Goal: Information Seeking & Learning: Learn about a topic

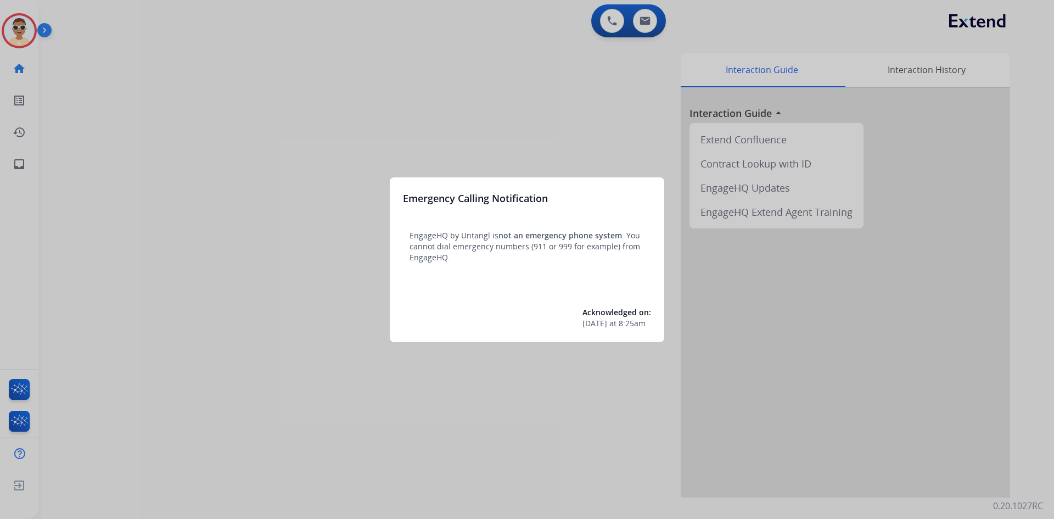
click at [136, 169] on div at bounding box center [527, 259] width 1054 height 519
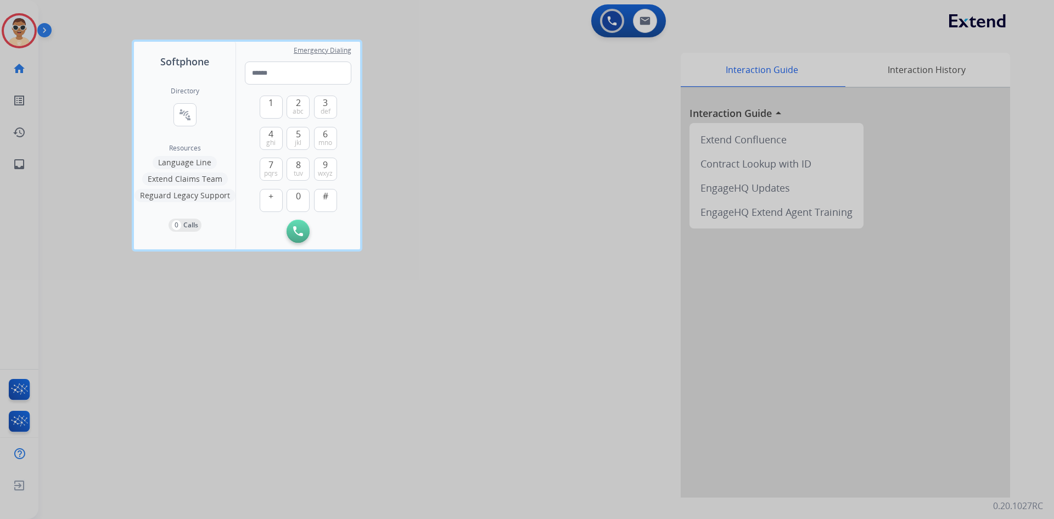
click at [13, 166] on div at bounding box center [527, 259] width 1054 height 519
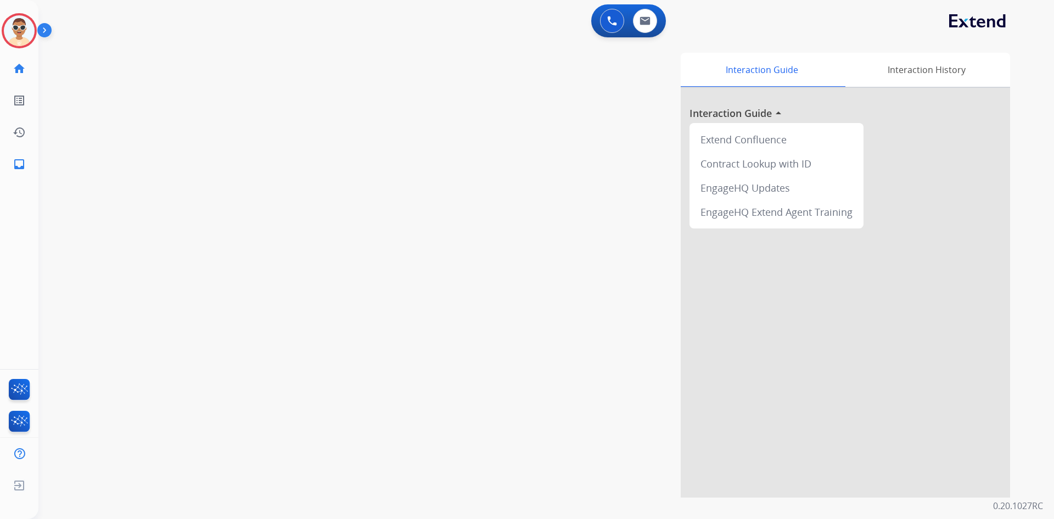
click at [13, 166] on mat-icon "inbox" at bounding box center [19, 164] width 13 height 13
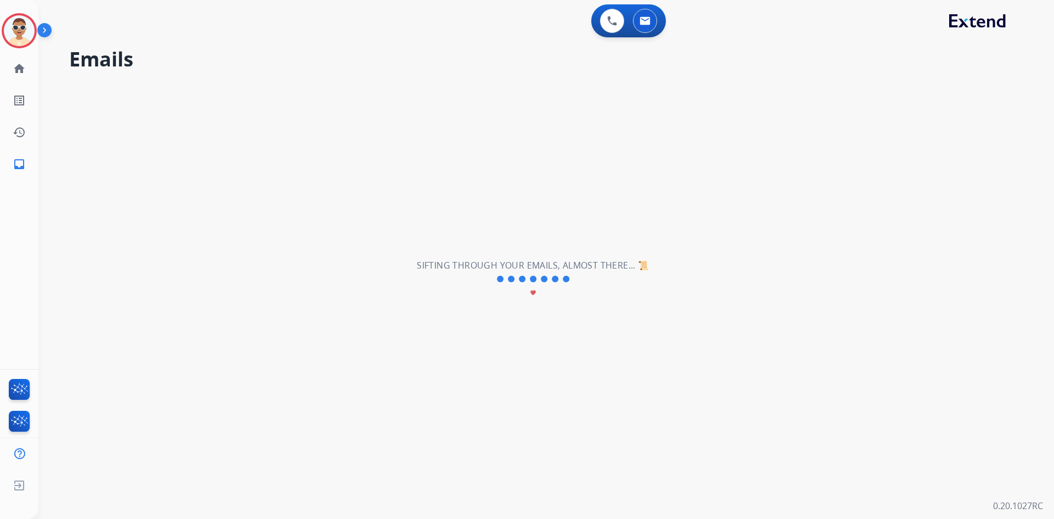
click at [41, 30] on img at bounding box center [46, 32] width 19 height 21
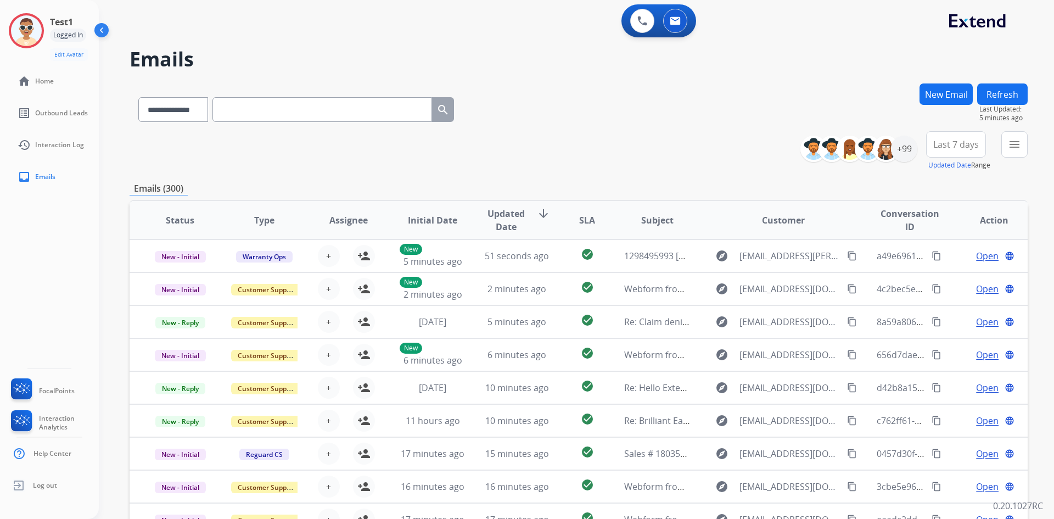
click at [552, 140] on div "**********" at bounding box center [579, 151] width 898 height 40
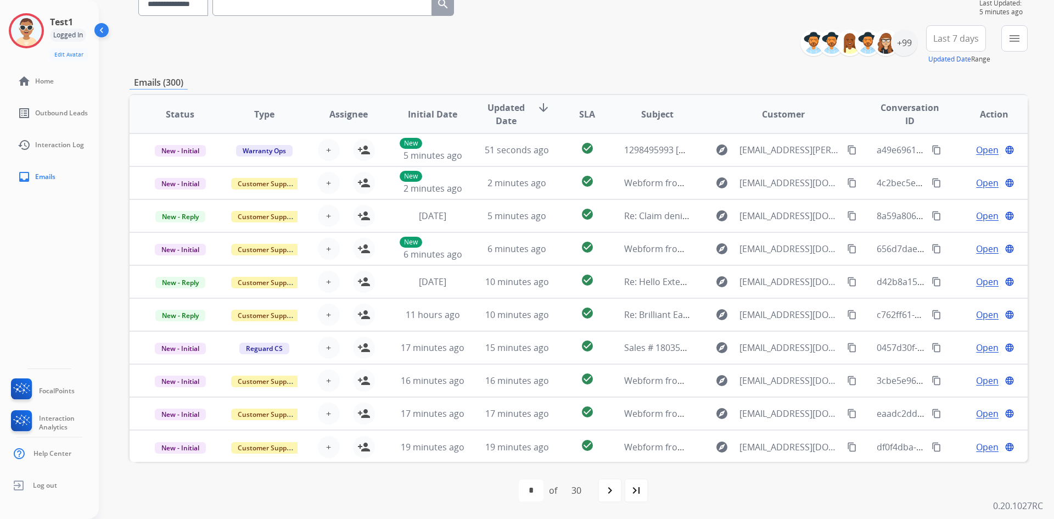
click at [1007, 38] on button "menu" at bounding box center [1014, 38] width 26 height 26
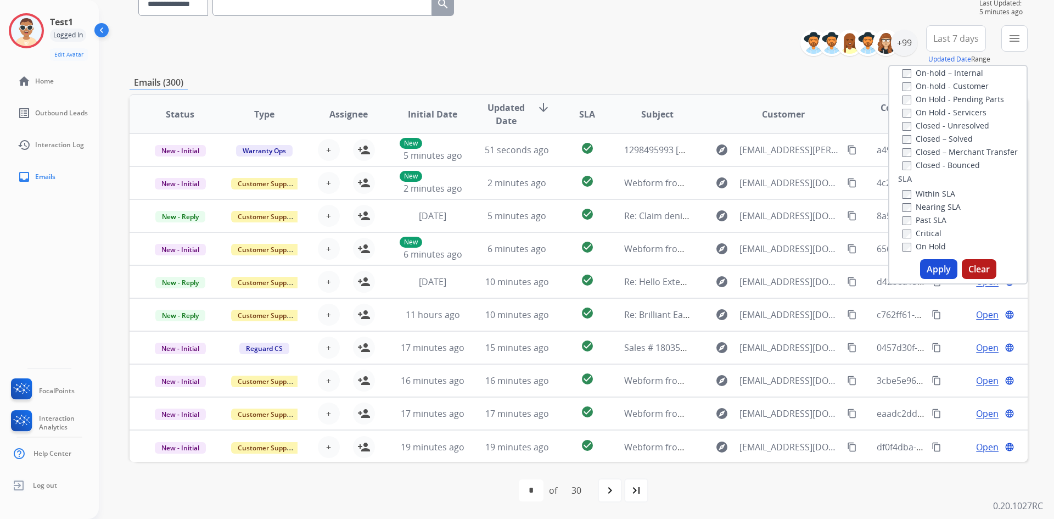
scroll to position [110, 0]
click at [919, 145] on label "Closed - All" at bounding box center [929, 143] width 54 height 10
click at [921, 272] on button "Apply" at bounding box center [938, 269] width 37 height 20
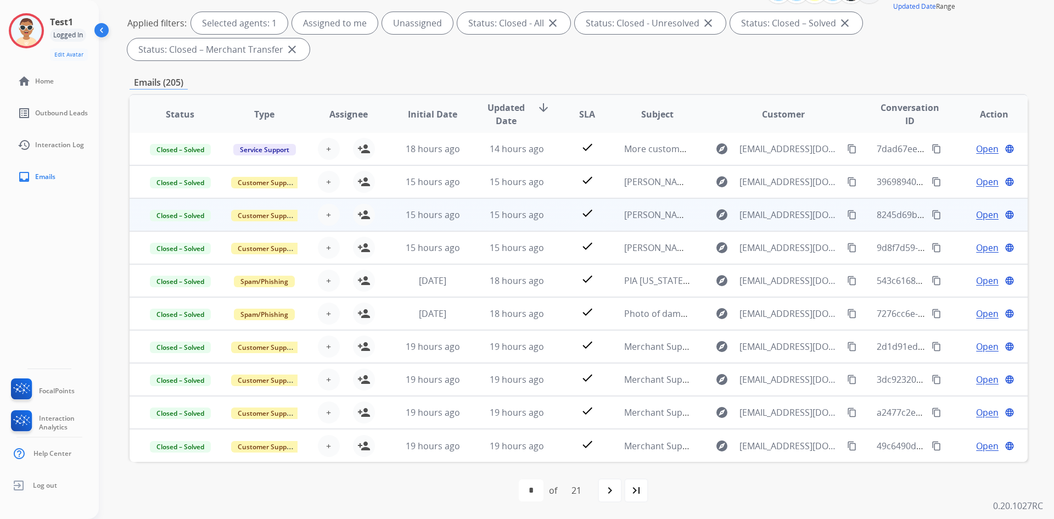
scroll to position [0, 0]
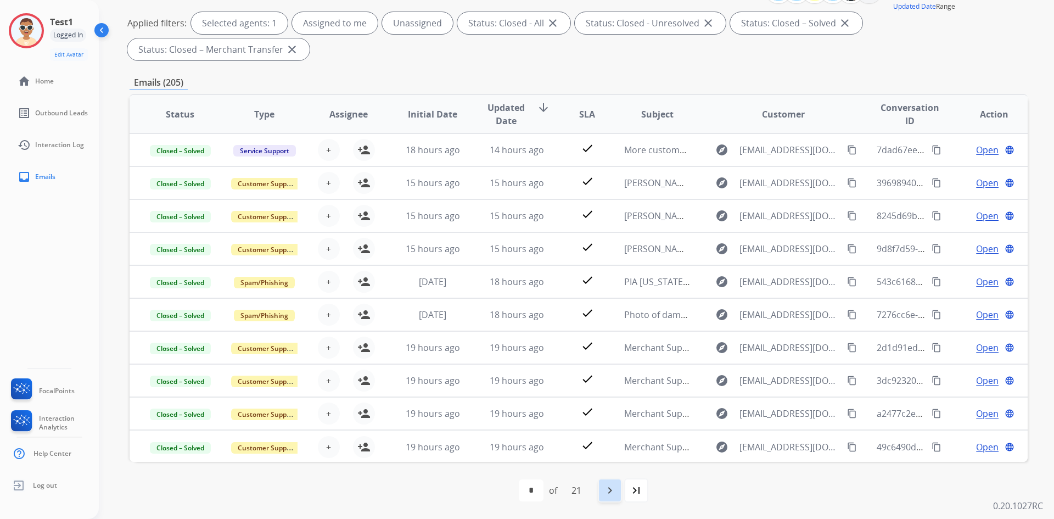
click at [609, 484] on mat-icon "navigate_next" at bounding box center [609, 490] width 13 height 13
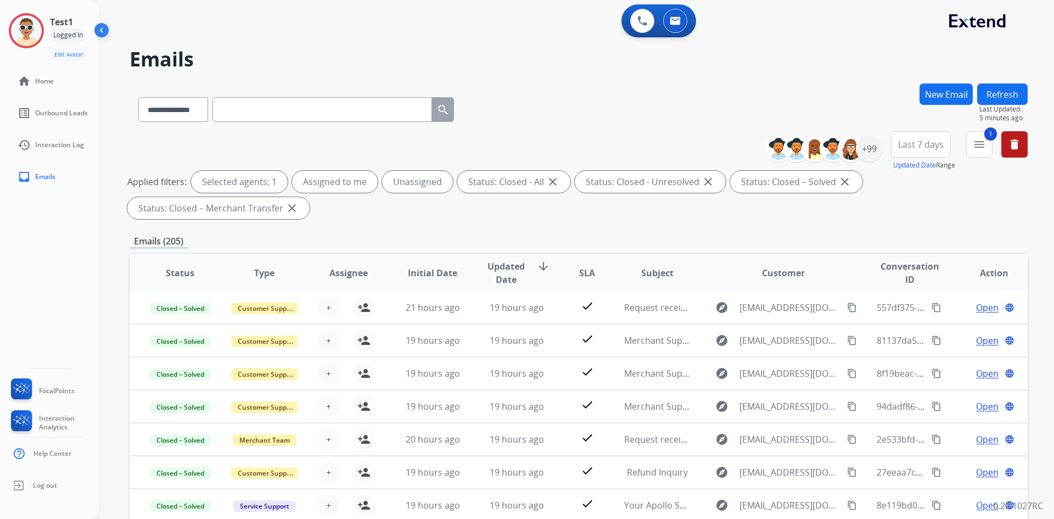
scroll to position [159, 0]
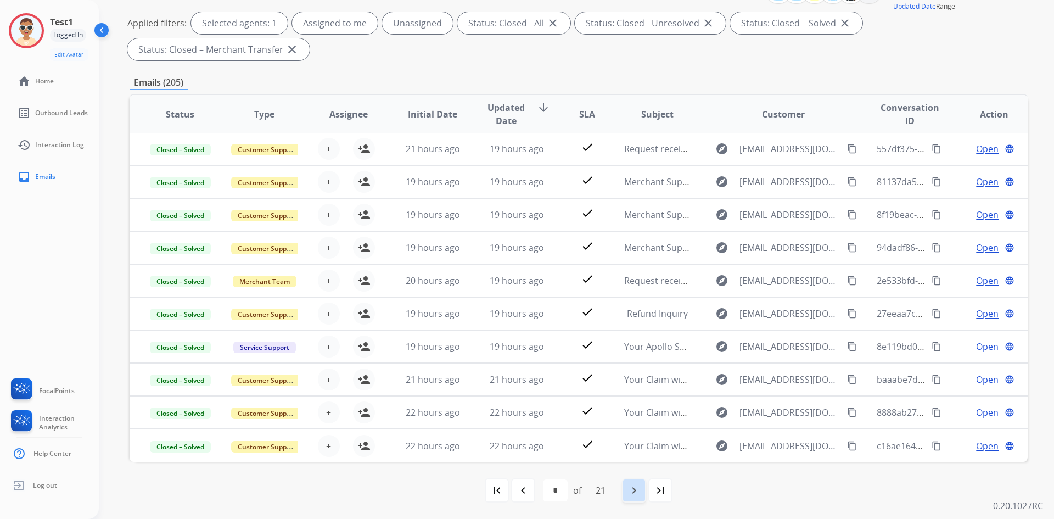
click at [635, 497] on div "navigate_next" at bounding box center [634, 490] width 24 height 24
click at [634, 490] on mat-icon "navigate_next" at bounding box center [633, 490] width 13 height 13
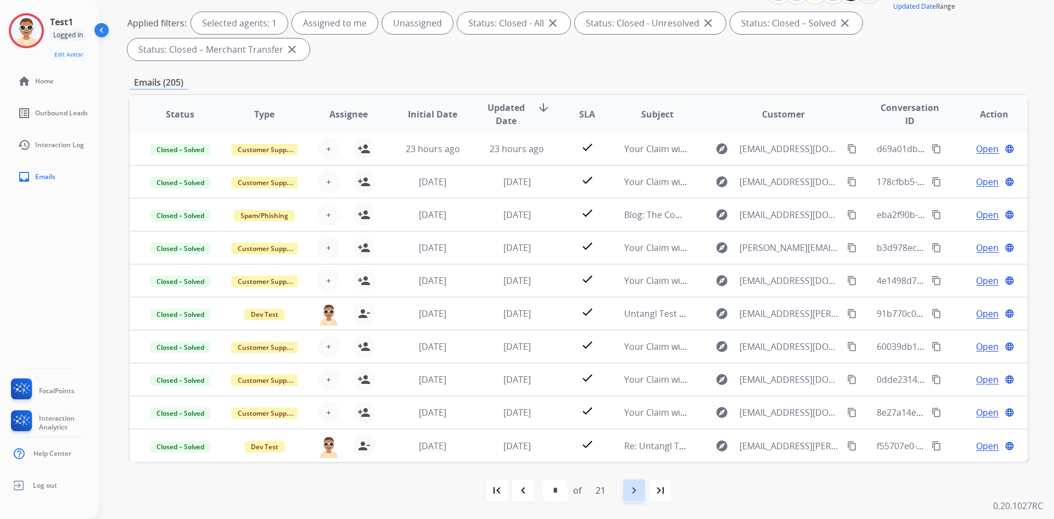
click at [628, 496] on div "navigate_next" at bounding box center [634, 490] width 24 height 24
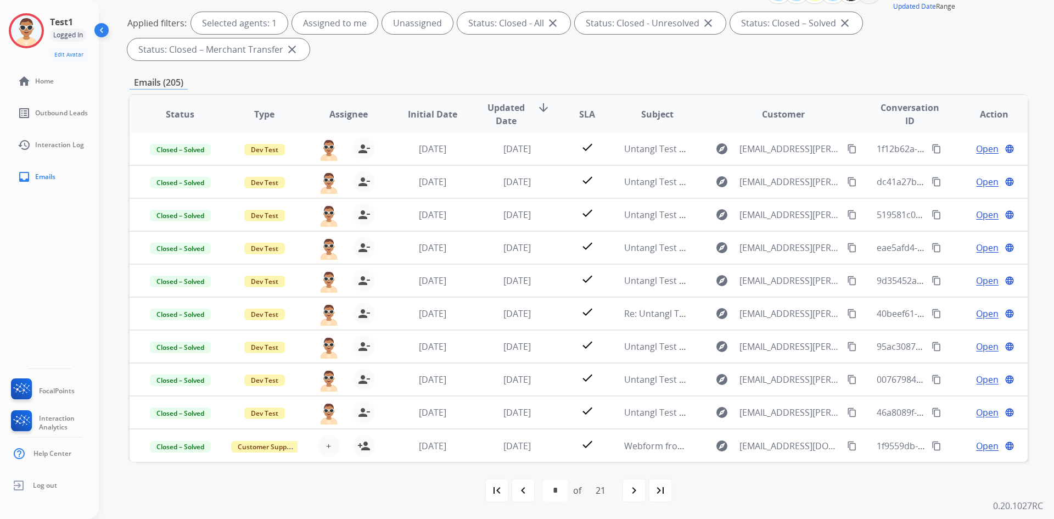
scroll to position [1, 0]
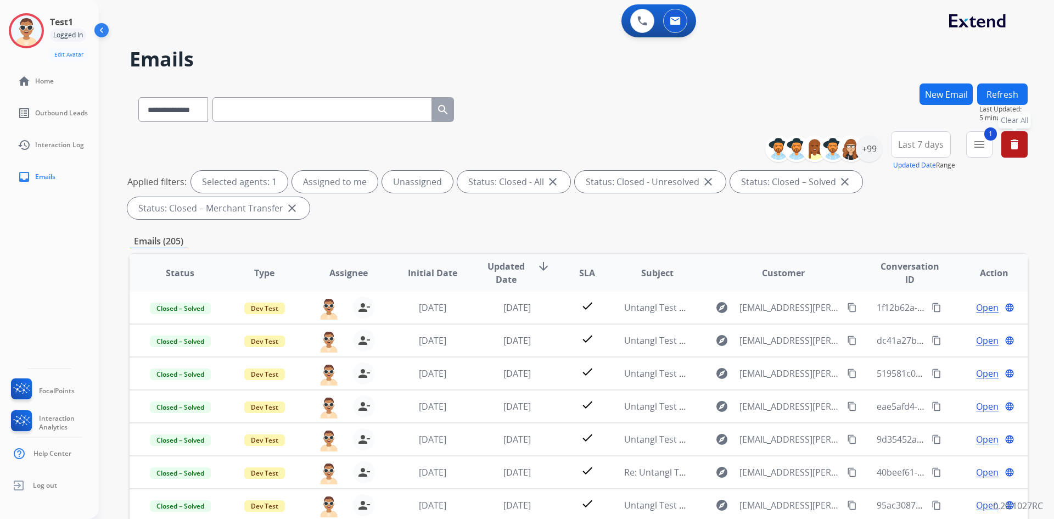
click at [1015, 142] on mat-icon "delete" at bounding box center [1014, 144] width 13 height 13
select select "*"
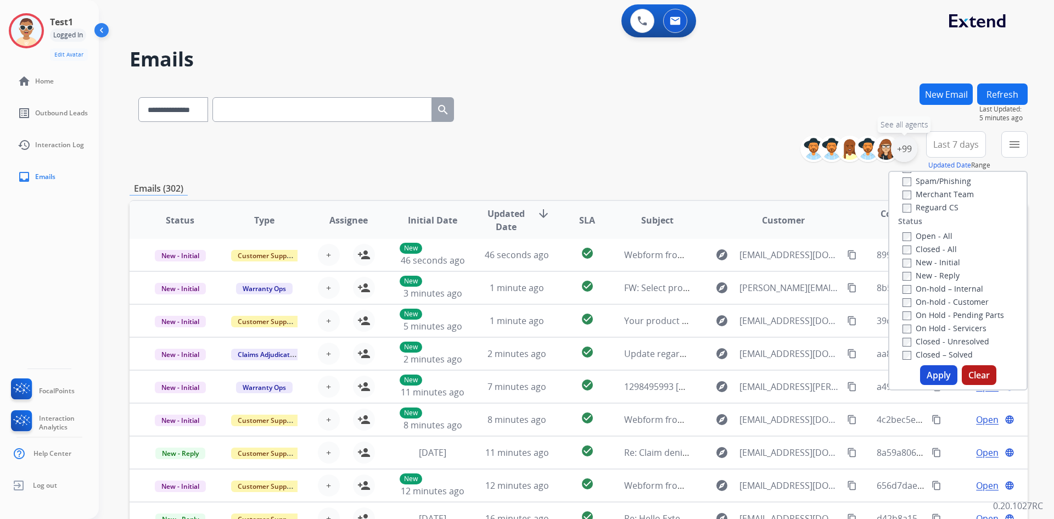
click at [910, 153] on div "+99" at bounding box center [904, 149] width 26 height 26
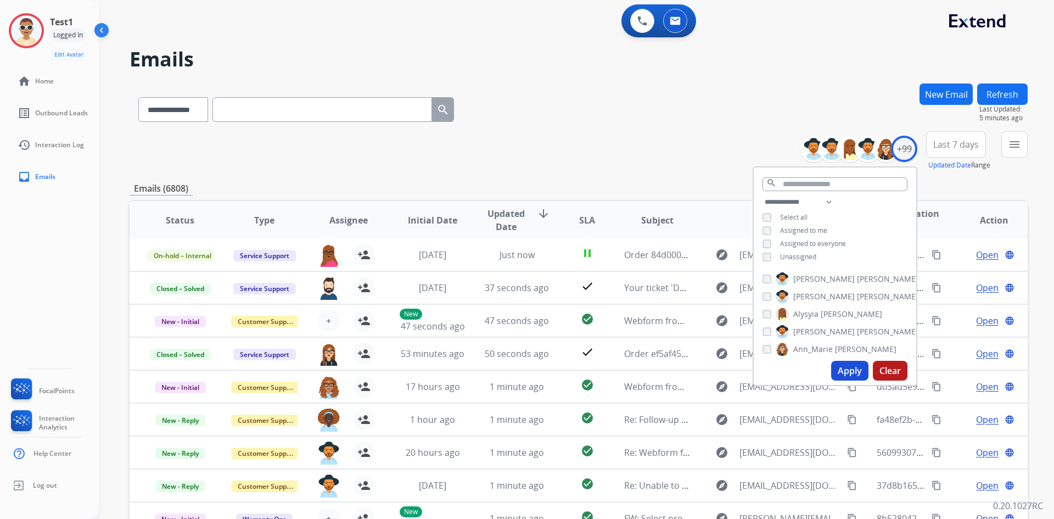
click at [896, 369] on button "Clear" at bounding box center [890, 371] width 35 height 20
click at [197, 114] on select "**********" at bounding box center [172, 109] width 69 height 25
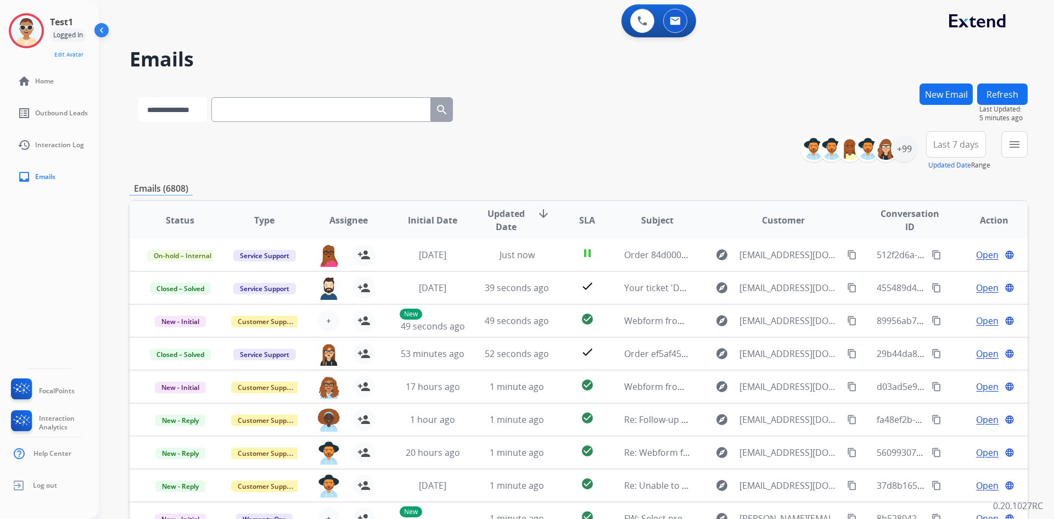
select select "*******"
click at [138, 97] on select "**********" at bounding box center [172, 109] width 69 height 25
click at [264, 115] on input "text" at bounding box center [322, 109] width 220 height 25
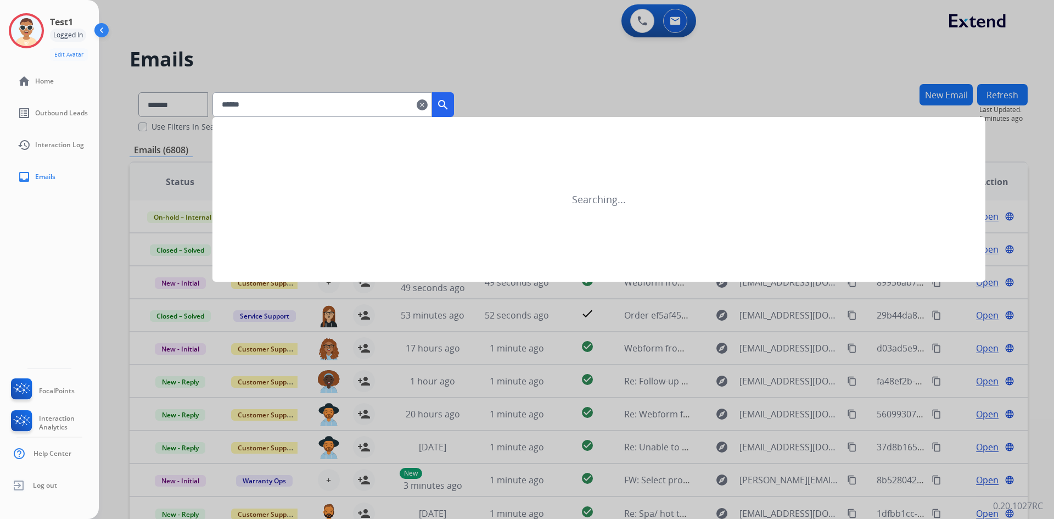
type input "*******"
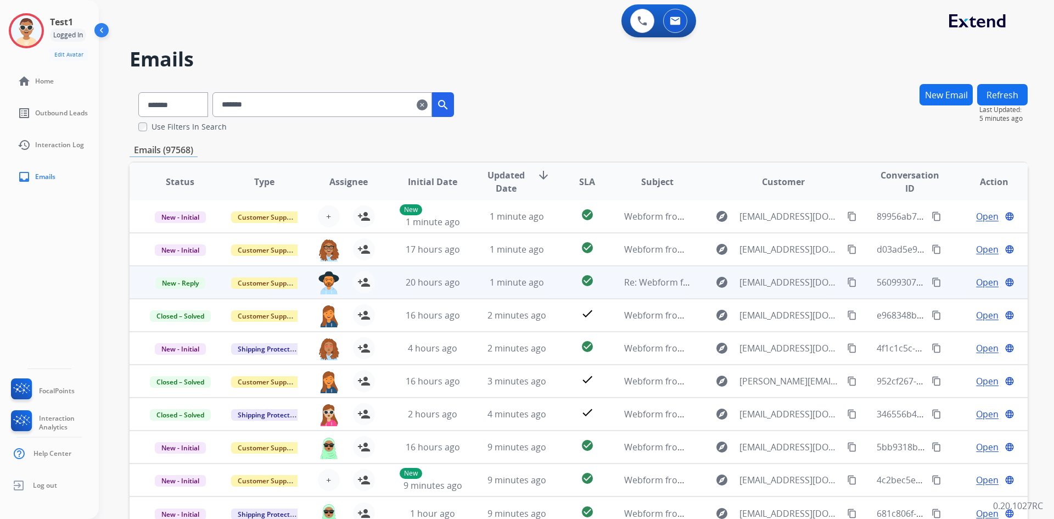
click at [979, 283] on span "Open" at bounding box center [987, 282] width 23 height 13
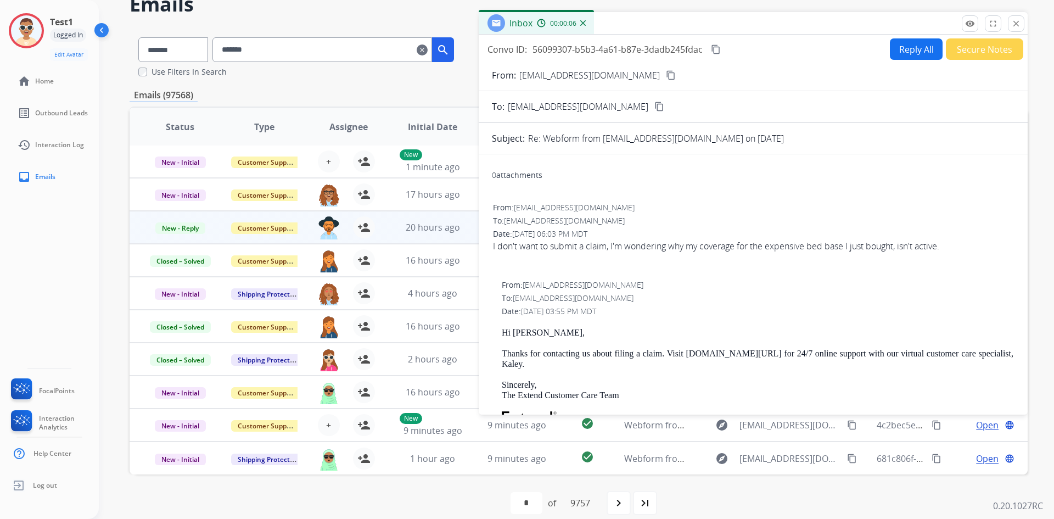
scroll to position [0, 0]
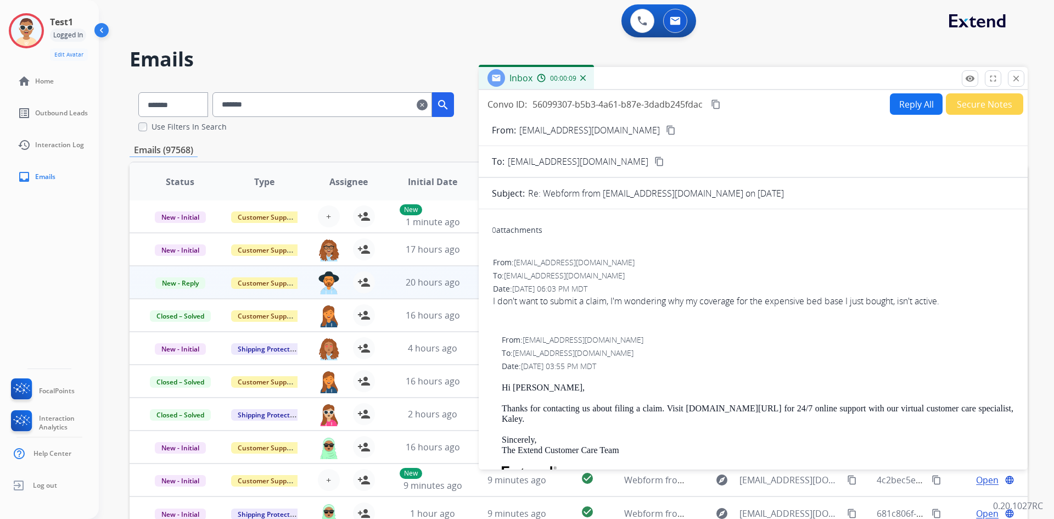
click at [1024, 81] on div "Inbox 00:00:09" at bounding box center [753, 78] width 549 height 23
click at [1019, 74] on mat-icon "close" at bounding box center [1016, 79] width 10 height 10
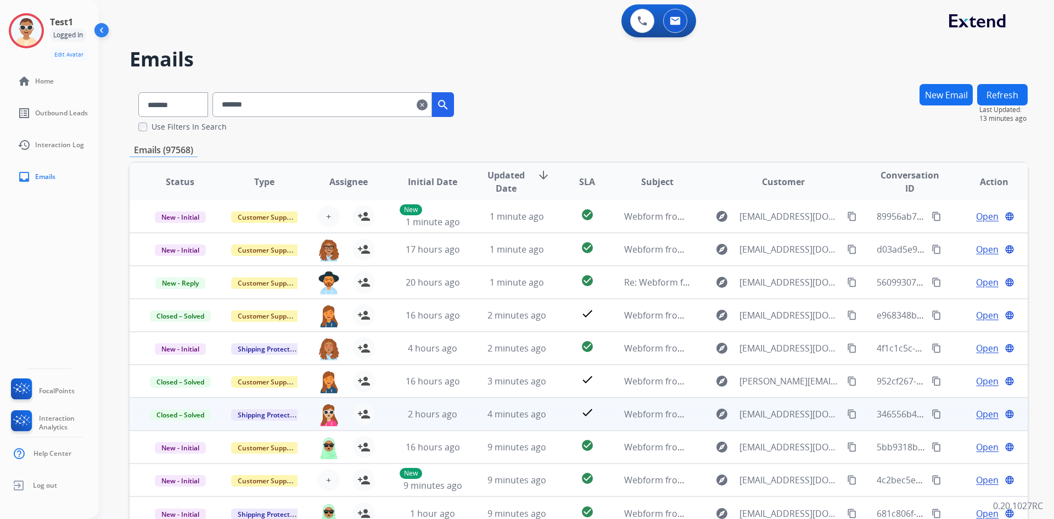
scroll to position [68, 0]
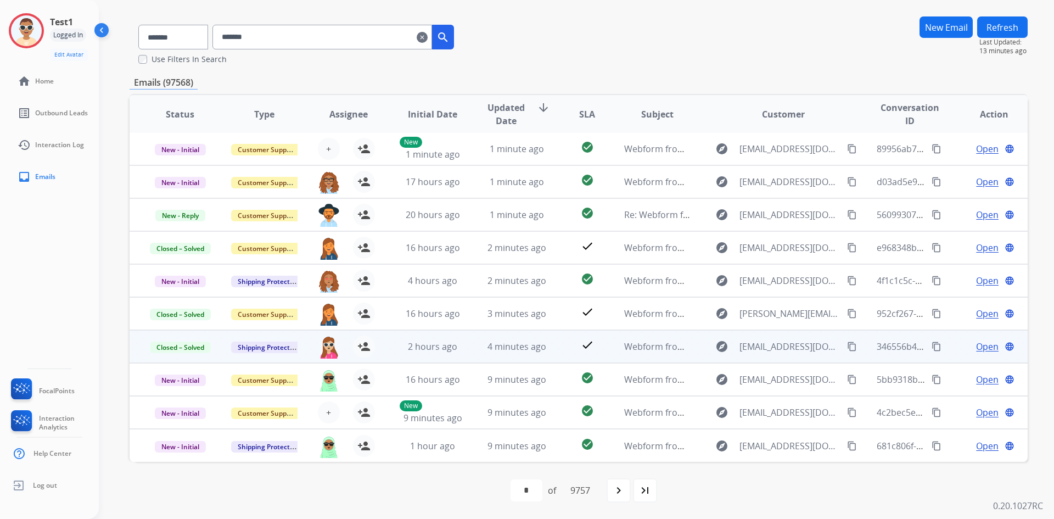
click at [977, 346] on span "Open" at bounding box center [987, 346] width 23 height 13
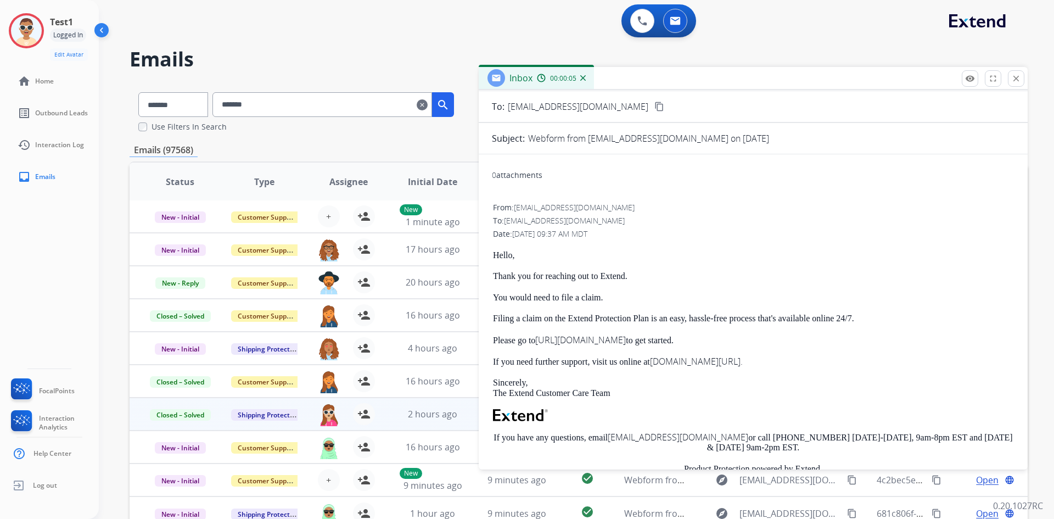
scroll to position [0, 0]
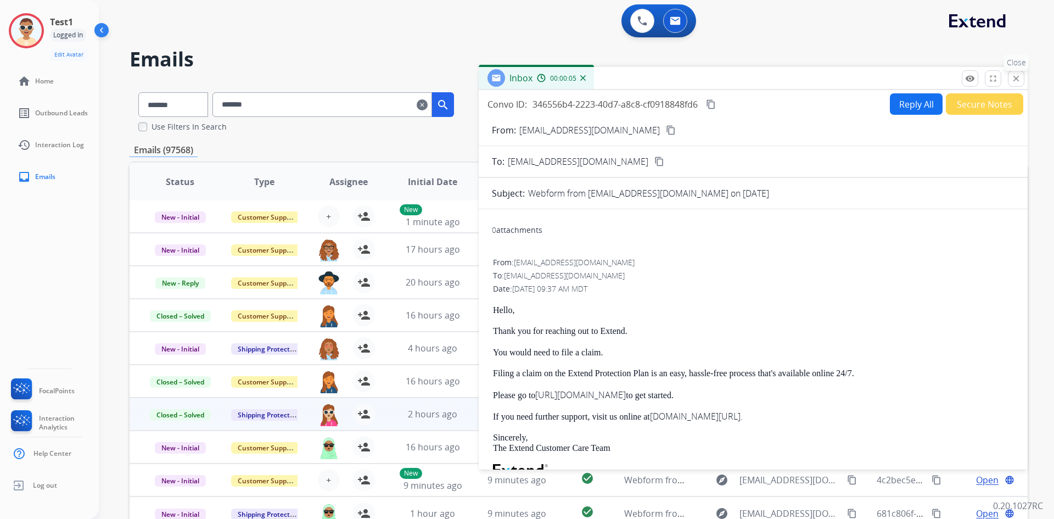
click at [1018, 78] on mat-icon "close" at bounding box center [1016, 79] width 10 height 10
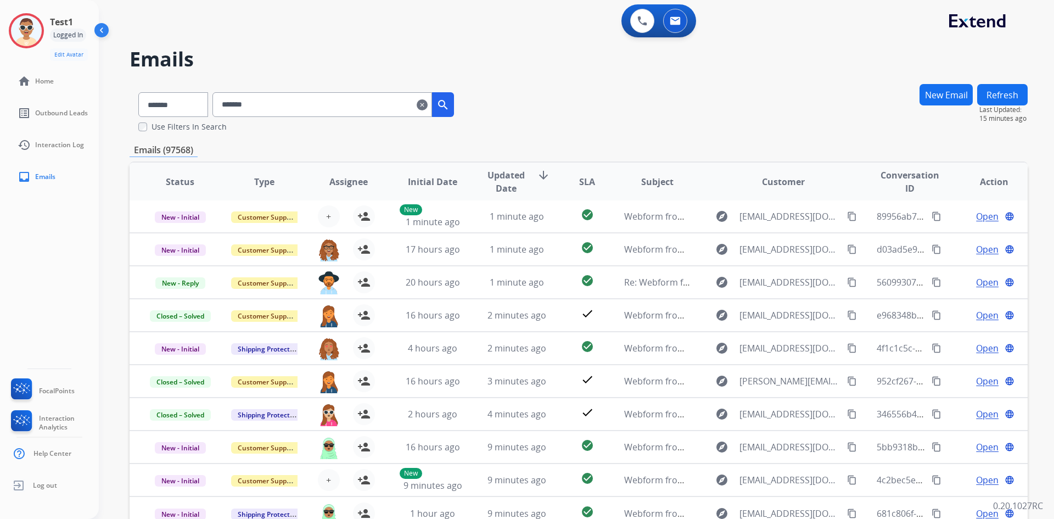
click at [538, 103] on div "**********" at bounding box center [579, 107] width 898 height 49
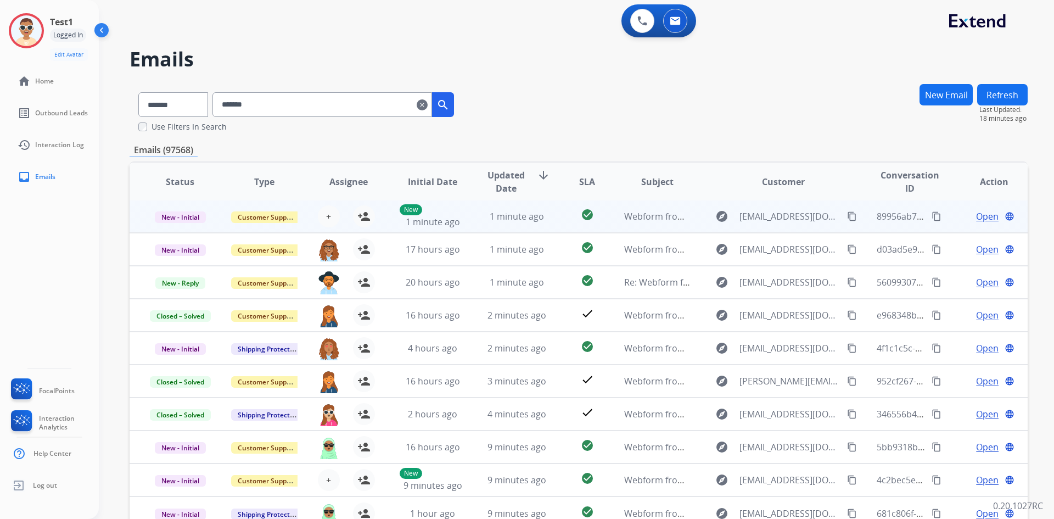
click at [976, 217] on span "Open" at bounding box center [987, 216] width 23 height 13
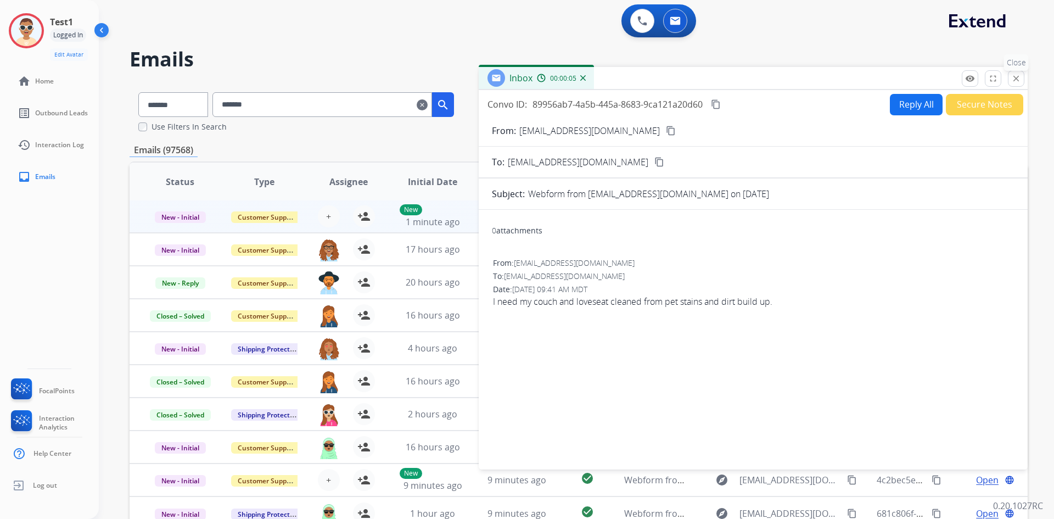
click at [1018, 80] on mat-icon "close" at bounding box center [1016, 79] width 10 height 10
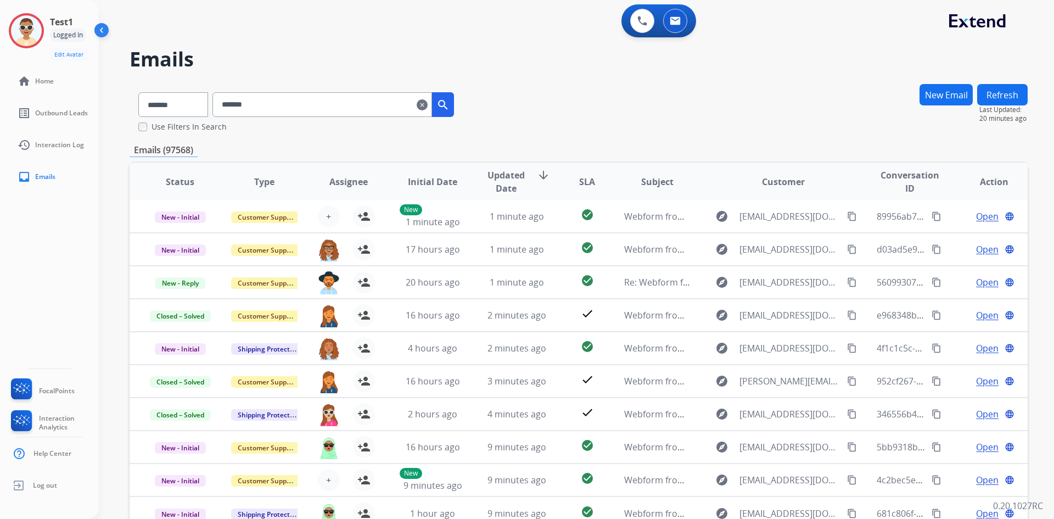
click at [682, 112] on div "**********" at bounding box center [579, 107] width 898 height 49
click at [32, 43] on img at bounding box center [26, 30] width 31 height 31
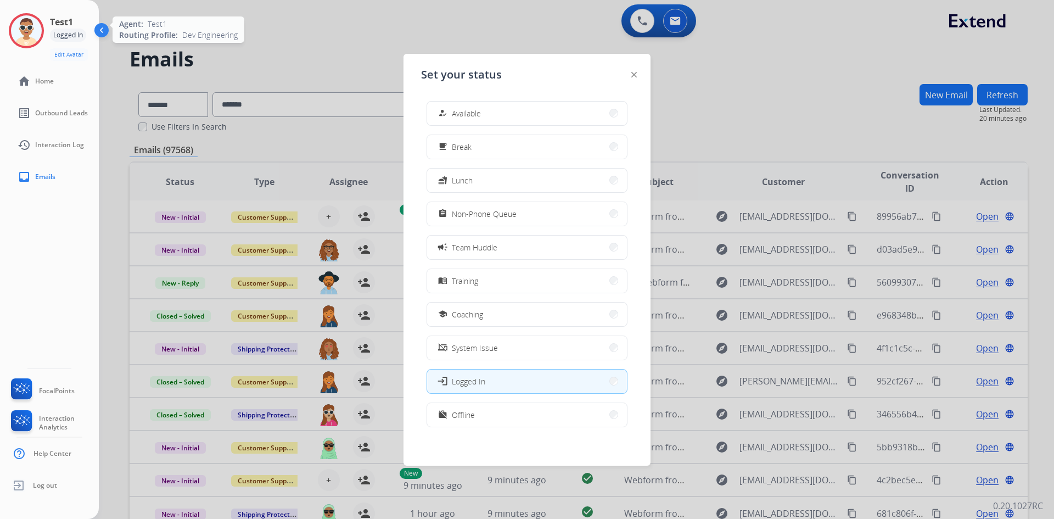
click at [32, 43] on img at bounding box center [26, 30] width 31 height 31
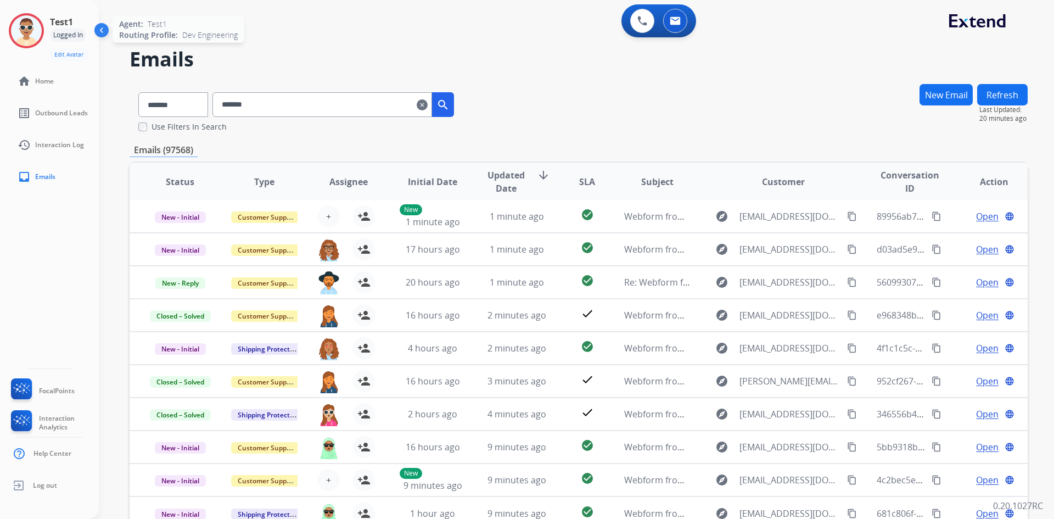
click at [32, 43] on img at bounding box center [26, 30] width 31 height 31
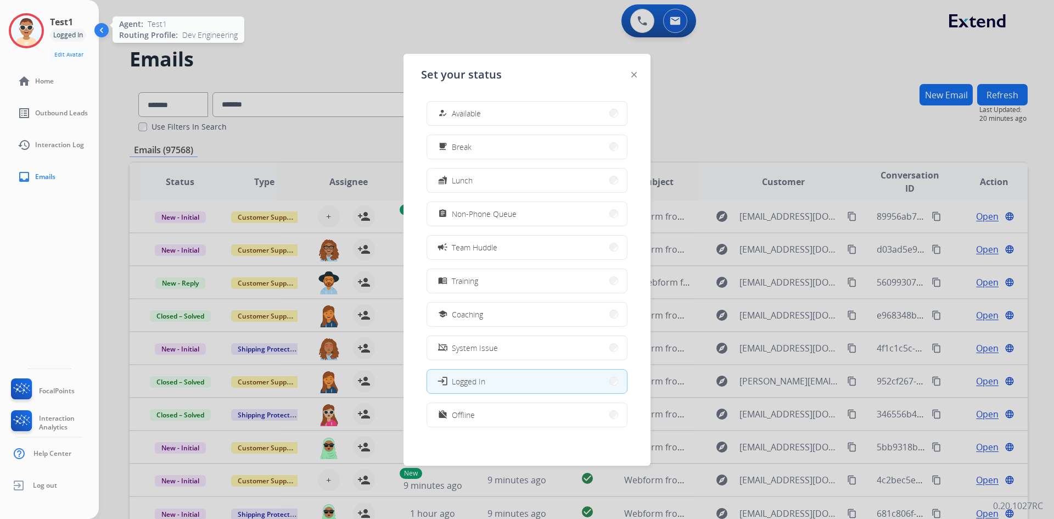
click at [32, 43] on img at bounding box center [26, 30] width 31 height 31
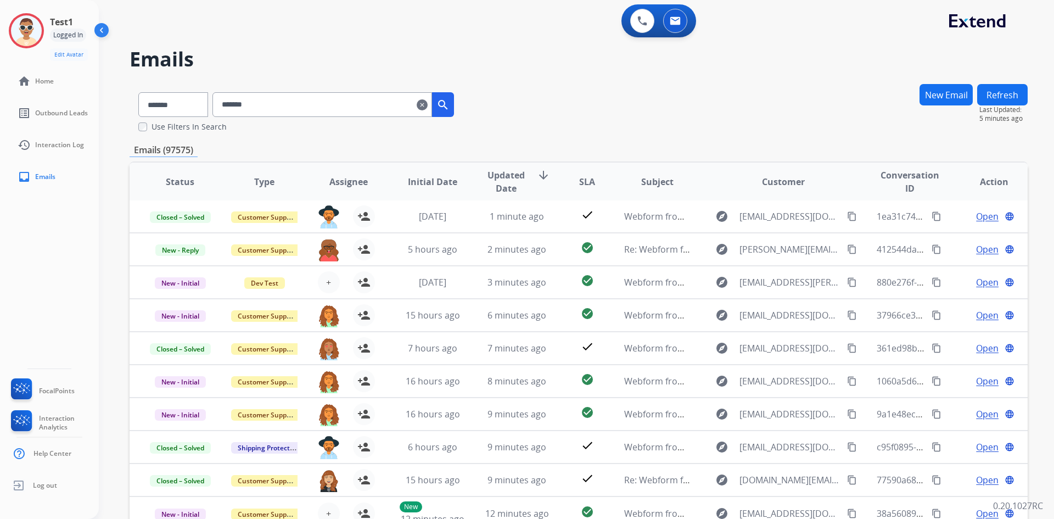
click at [1034, 194] on div "**********" at bounding box center [576, 259] width 955 height 519
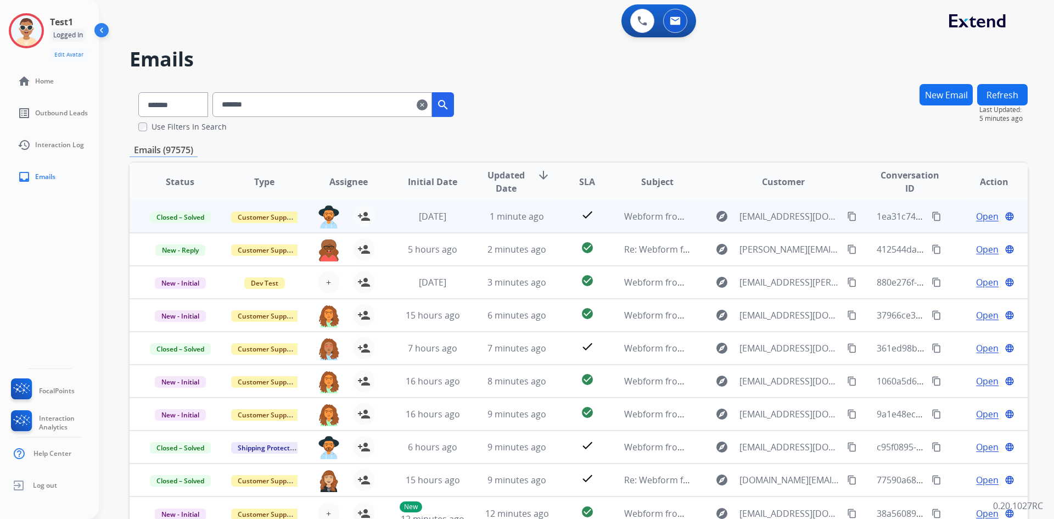
click at [981, 218] on span "Open" at bounding box center [987, 216] width 23 height 13
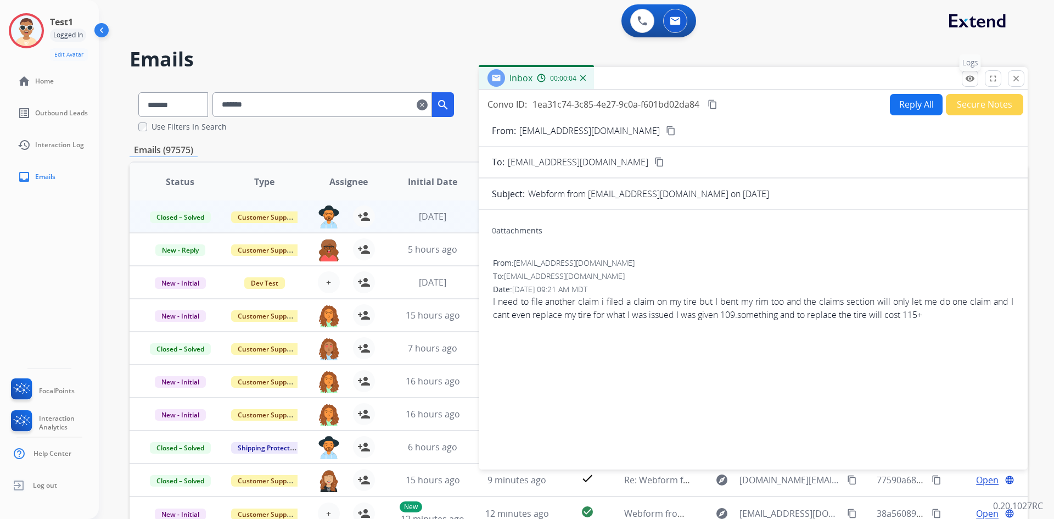
click at [971, 82] on mat-icon "remove_red_eye" at bounding box center [970, 79] width 10 height 10
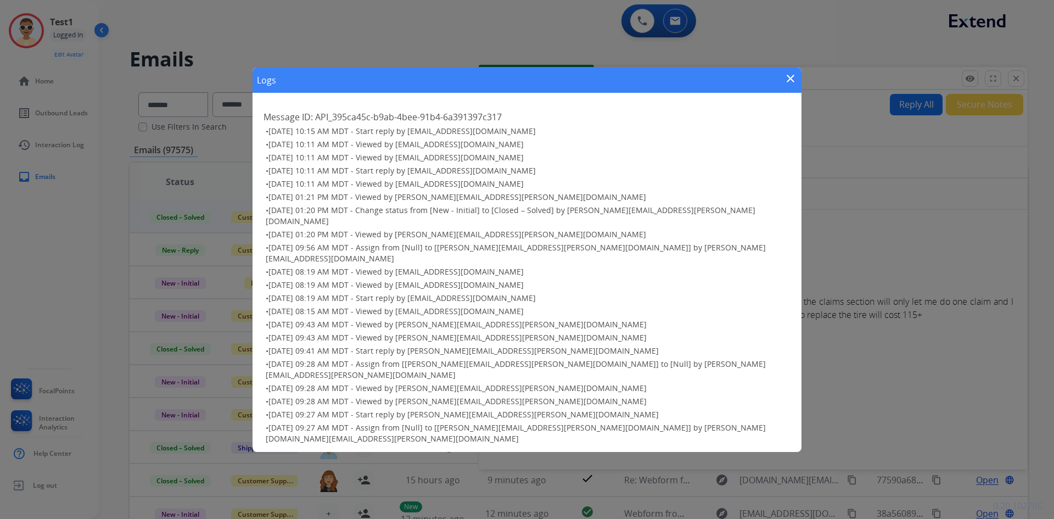
click at [791, 85] on mat-icon "close" at bounding box center [790, 78] width 13 height 13
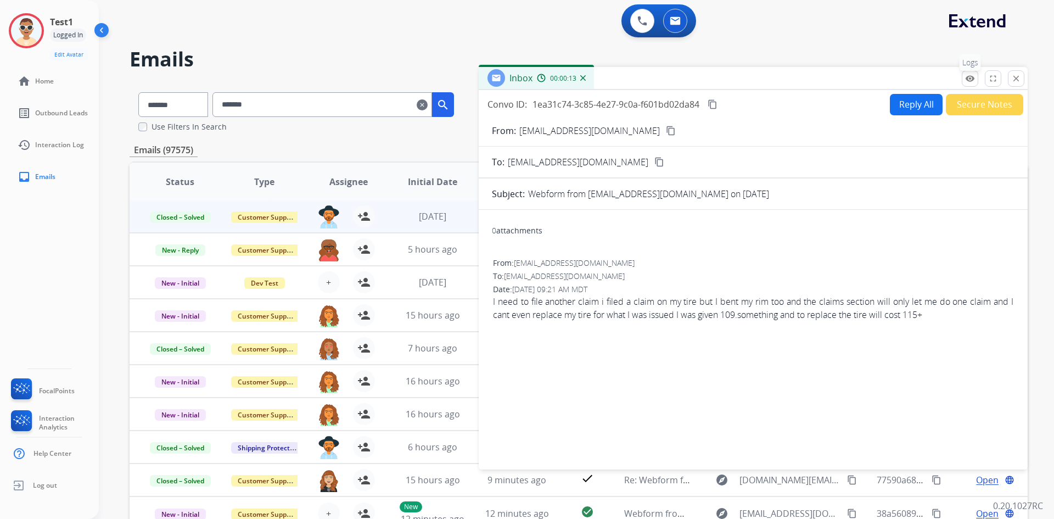
click at [969, 82] on mat-icon "remove_red_eye" at bounding box center [970, 79] width 10 height 10
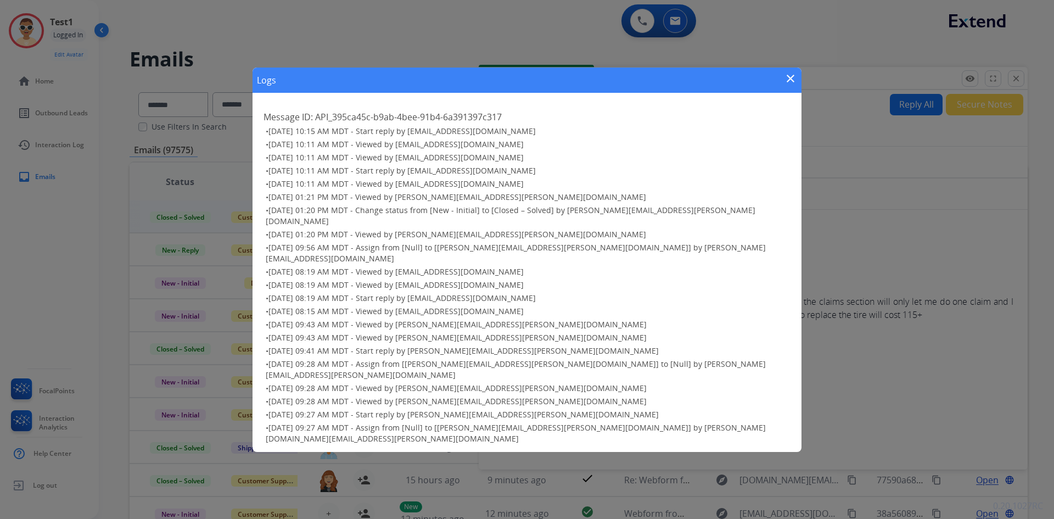
click at [802, 113] on div "Logs close Message ID: API_395ca45c-b9ab-4bee-91b4-6a391397c317 • [DATE] 10:15 …" at bounding box center [527, 259] width 1054 height 519
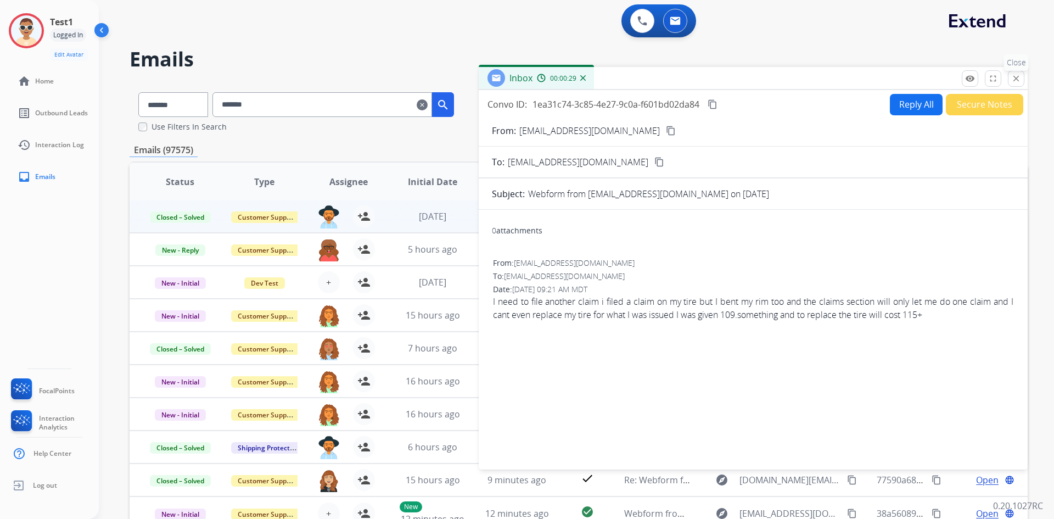
click at [1019, 75] on mat-icon "close" at bounding box center [1016, 79] width 10 height 10
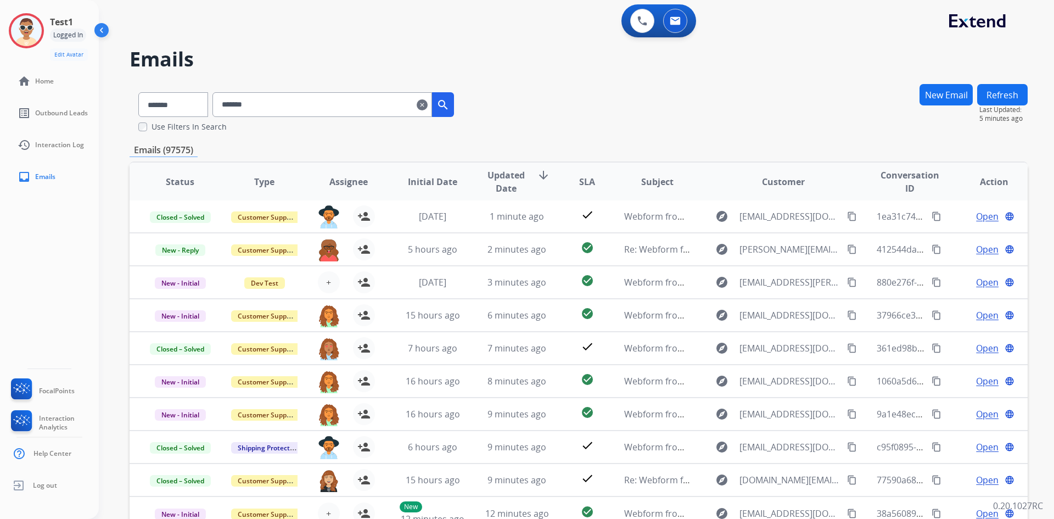
click at [1003, 96] on button "Refresh" at bounding box center [1002, 94] width 50 height 21
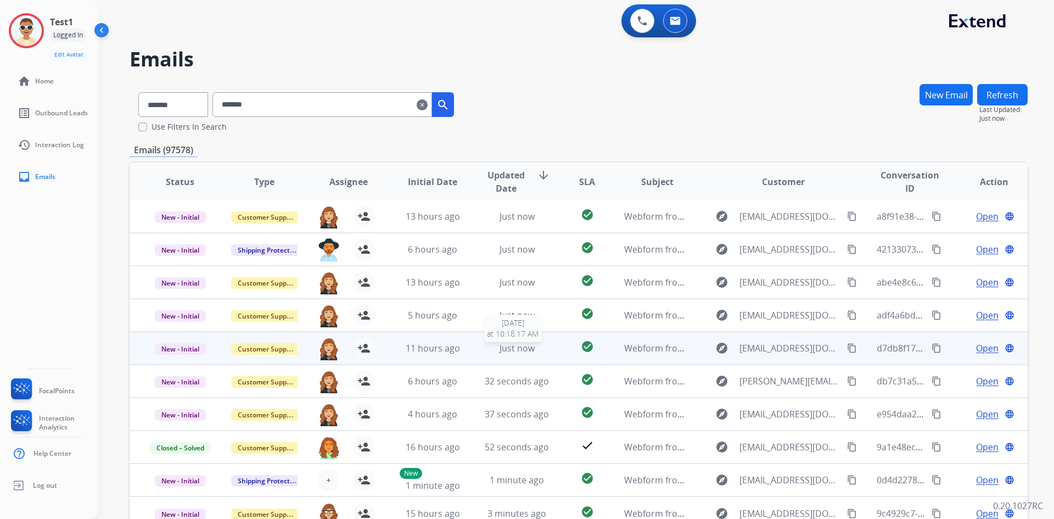
scroll to position [68, 0]
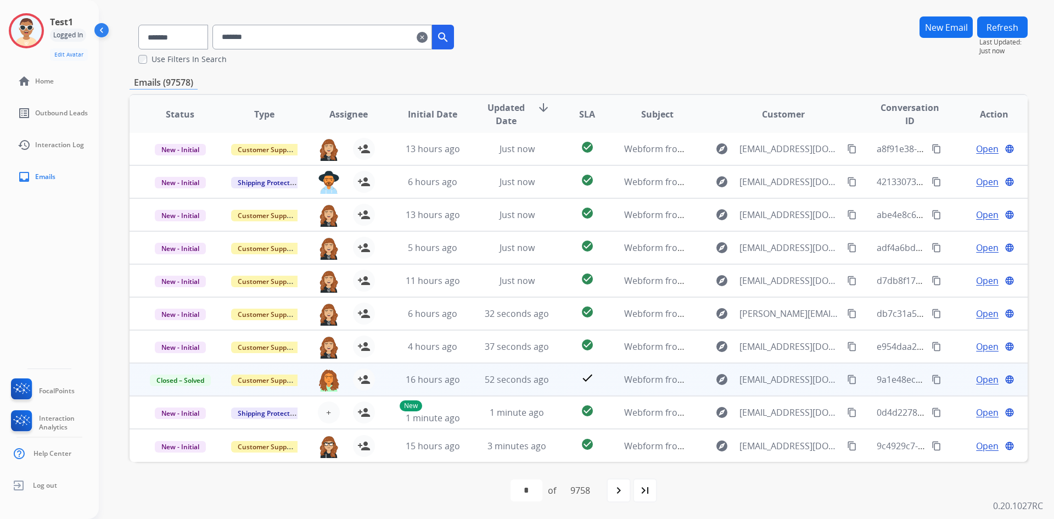
click at [976, 380] on span "Open" at bounding box center [987, 379] width 23 height 13
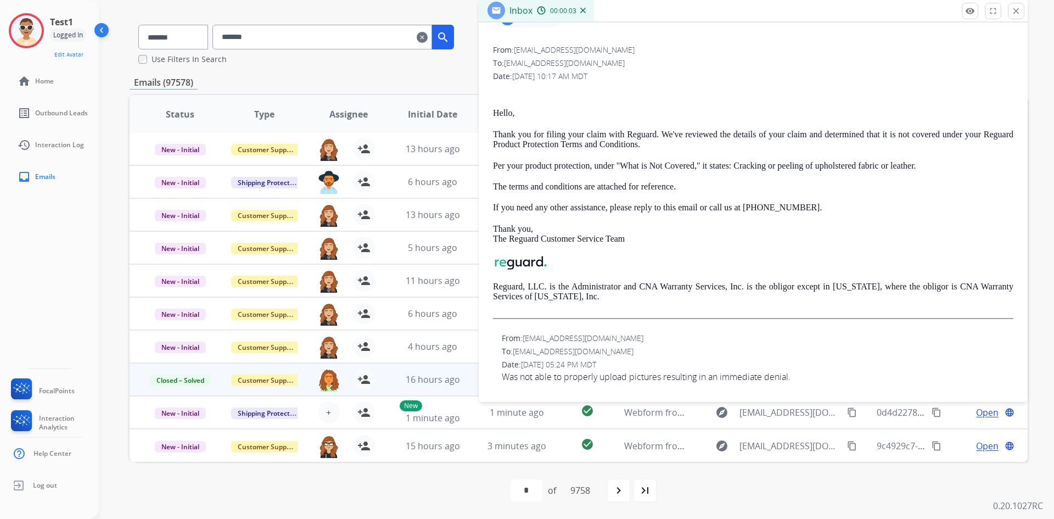
scroll to position [0, 0]
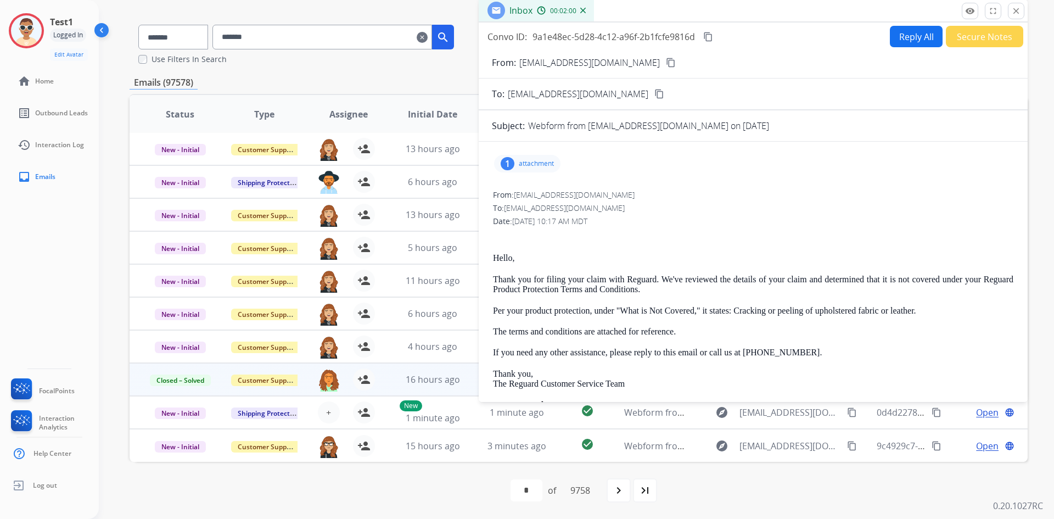
drag, startPoint x: 722, startPoint y: 212, endPoint x: 723, endPoint y: 199, distance: 13.8
click at [722, 212] on div "To: [EMAIL_ADDRESS][DOMAIN_NAME]" at bounding box center [753, 208] width 520 height 11
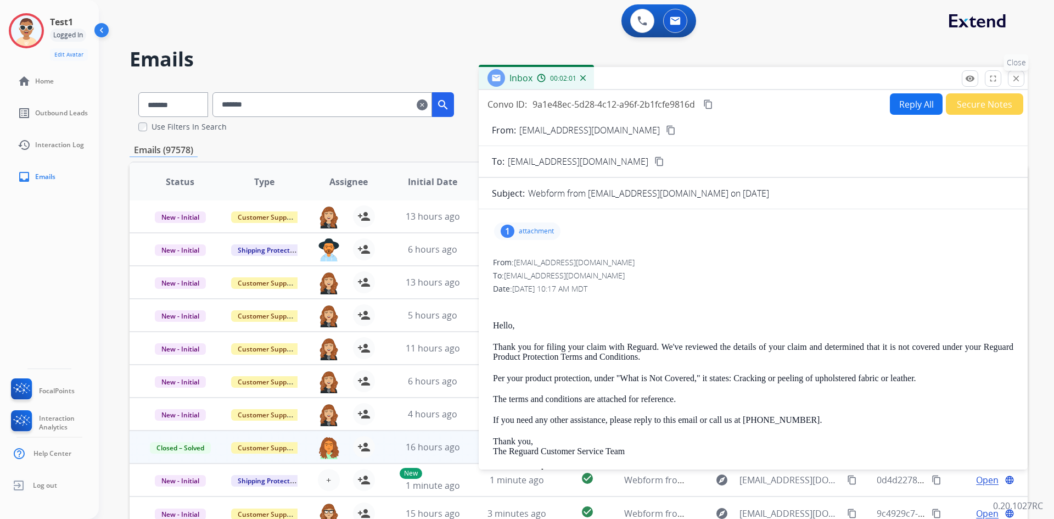
click at [1017, 74] on mat-icon "close" at bounding box center [1016, 79] width 10 height 10
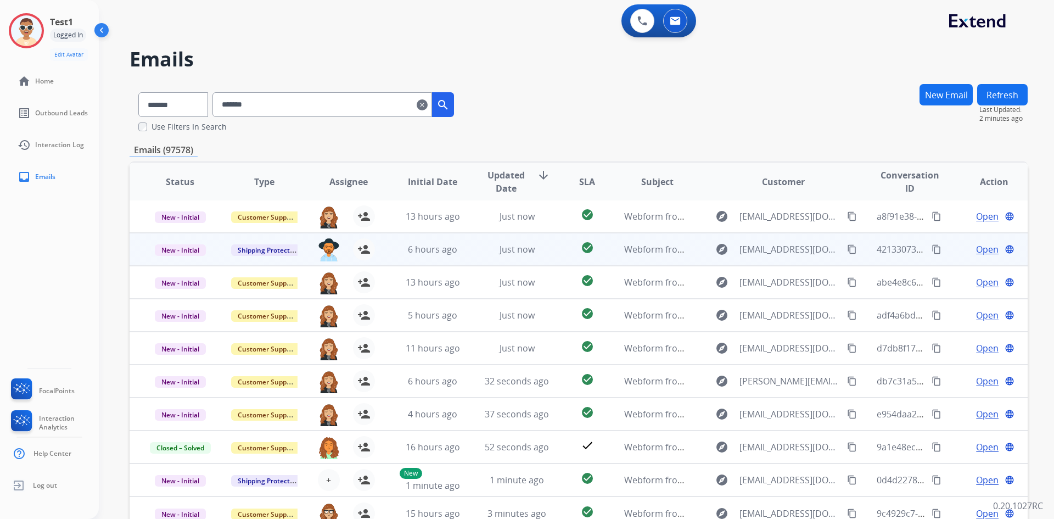
scroll to position [68, 0]
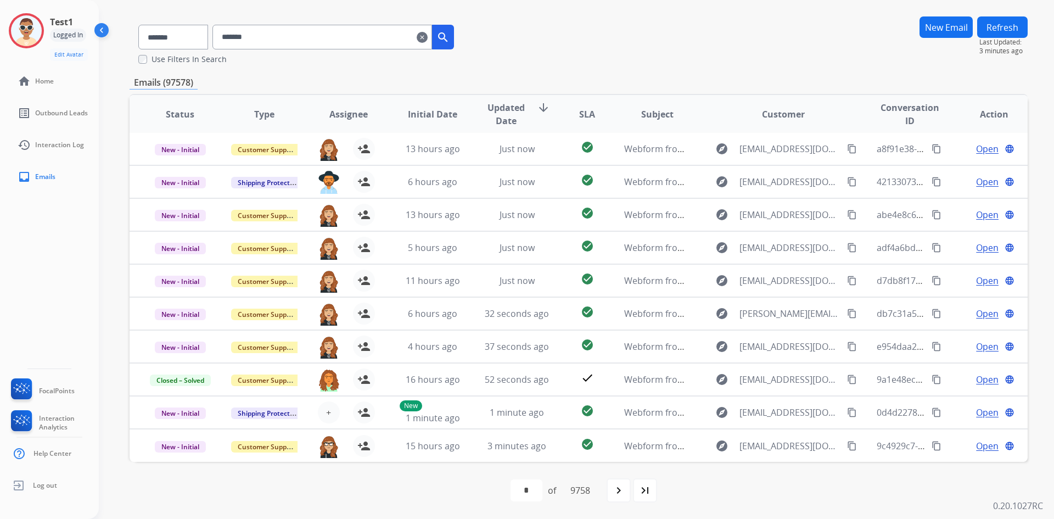
click at [699, 68] on div "**********" at bounding box center [579, 267] width 898 height 503
click at [206, 41] on select "**********" at bounding box center [172, 37] width 69 height 25
select select "**********"
click at [138, 25] on select "**********" at bounding box center [172, 37] width 69 height 25
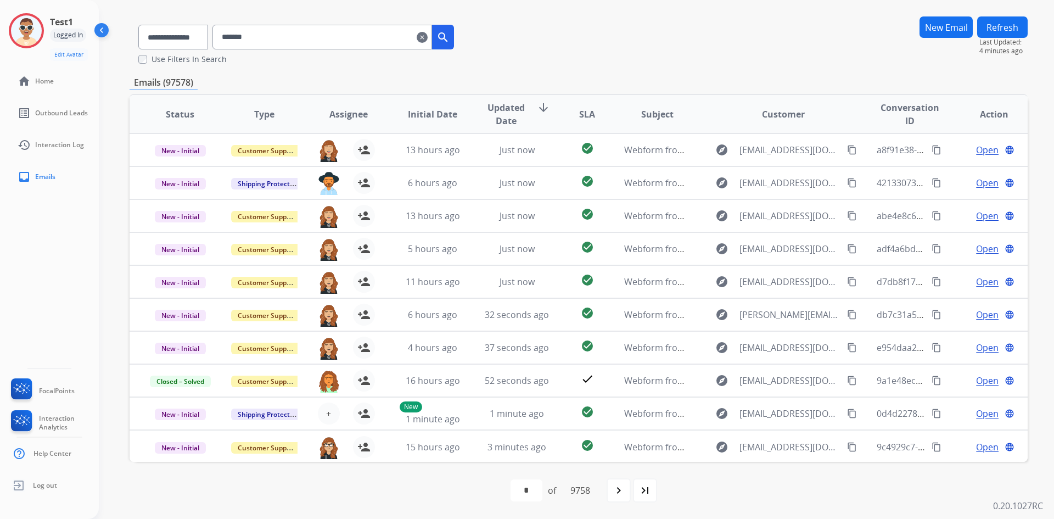
click at [265, 42] on input "*******" at bounding box center [322, 37] width 220 height 25
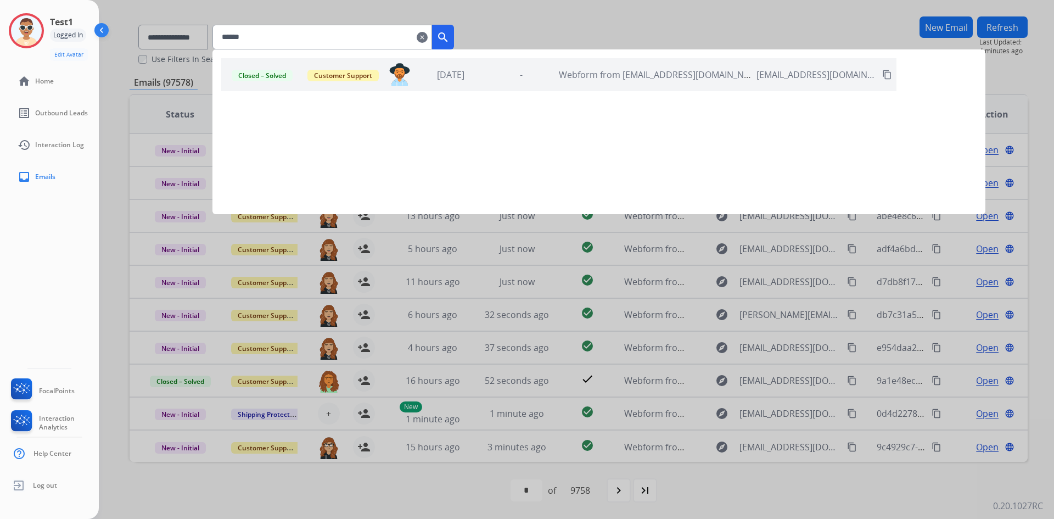
type input "******"
click at [331, 75] on span "Customer Support" at bounding box center [342, 76] width 71 height 12
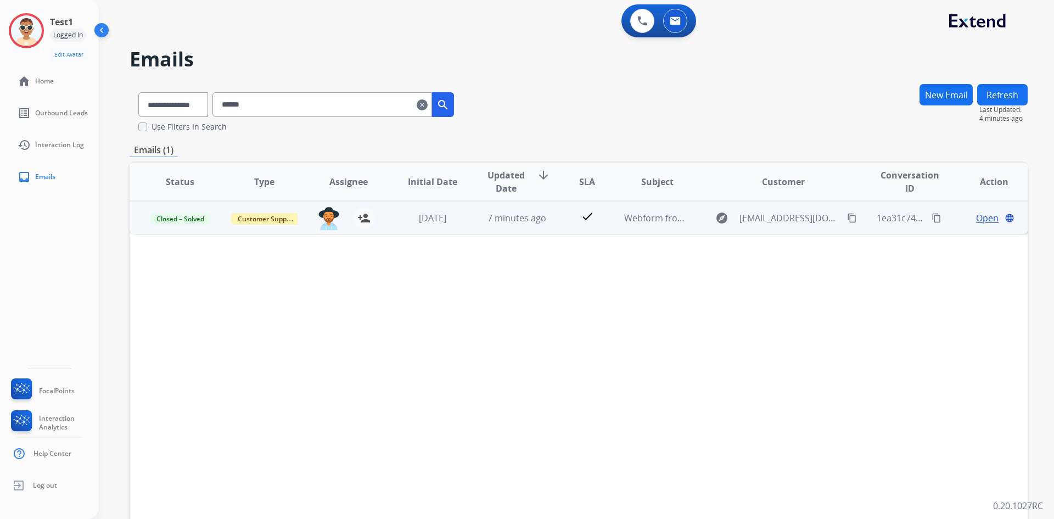
click at [977, 220] on span "Open" at bounding box center [987, 217] width 23 height 13
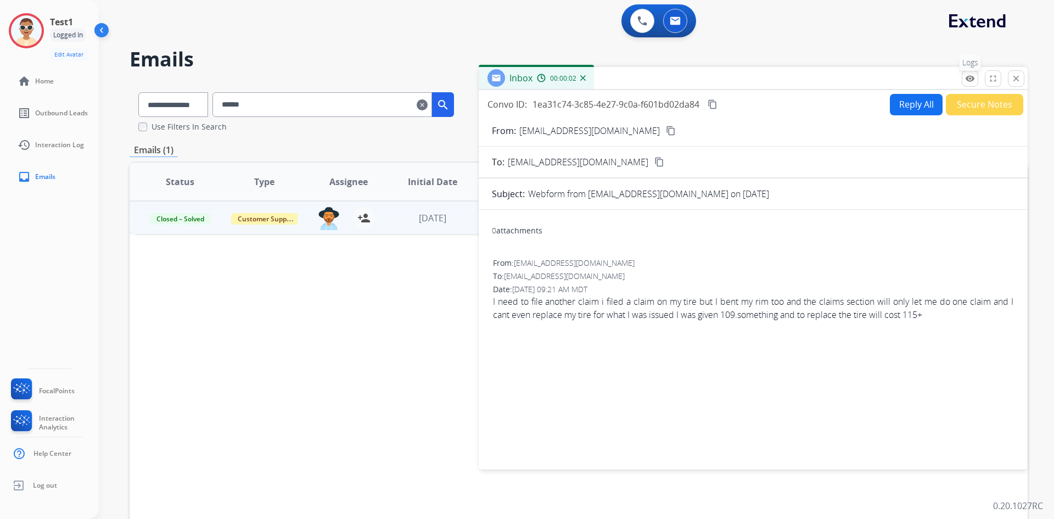
click at [965, 82] on mat-icon "remove_red_eye" at bounding box center [970, 79] width 10 height 10
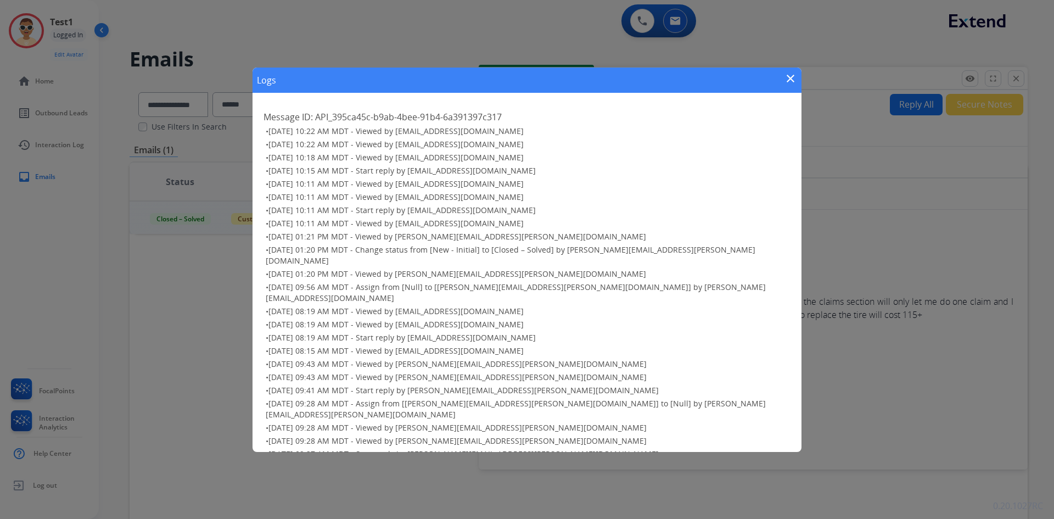
click at [383, 268] on span "[DATE] 01:20 PM MDT - Viewed by [PERSON_NAME][EMAIL_ADDRESS][PERSON_NAME][DOMAI…" at bounding box center [457, 273] width 378 height 10
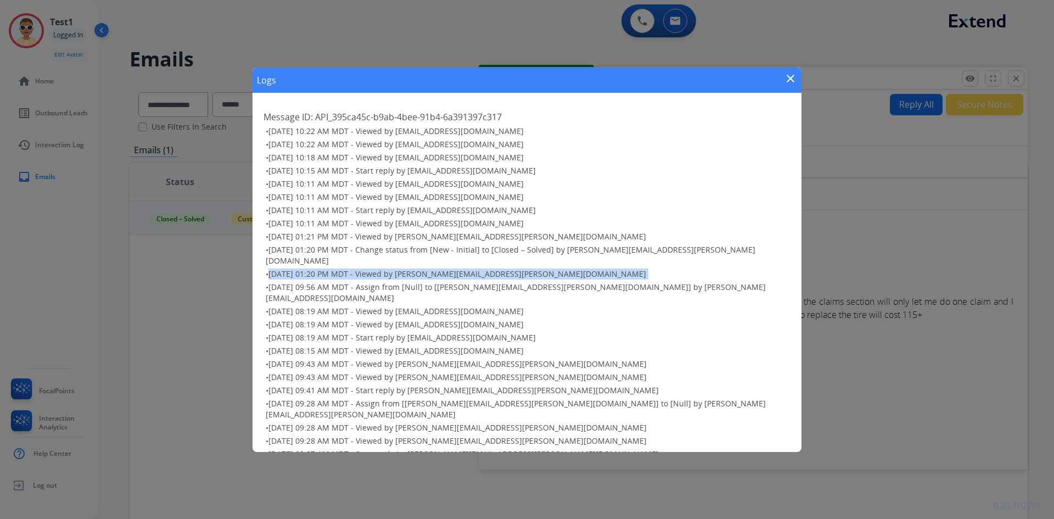
click at [383, 268] on span "[DATE] 01:20 PM MDT - Viewed by [PERSON_NAME][EMAIL_ADDRESS][PERSON_NAME][DOMAI…" at bounding box center [457, 273] width 378 height 10
click at [502, 268] on span "[DATE] 01:20 PM MDT - Viewed by [PERSON_NAME][EMAIL_ADDRESS][PERSON_NAME][DOMAI…" at bounding box center [457, 273] width 378 height 10
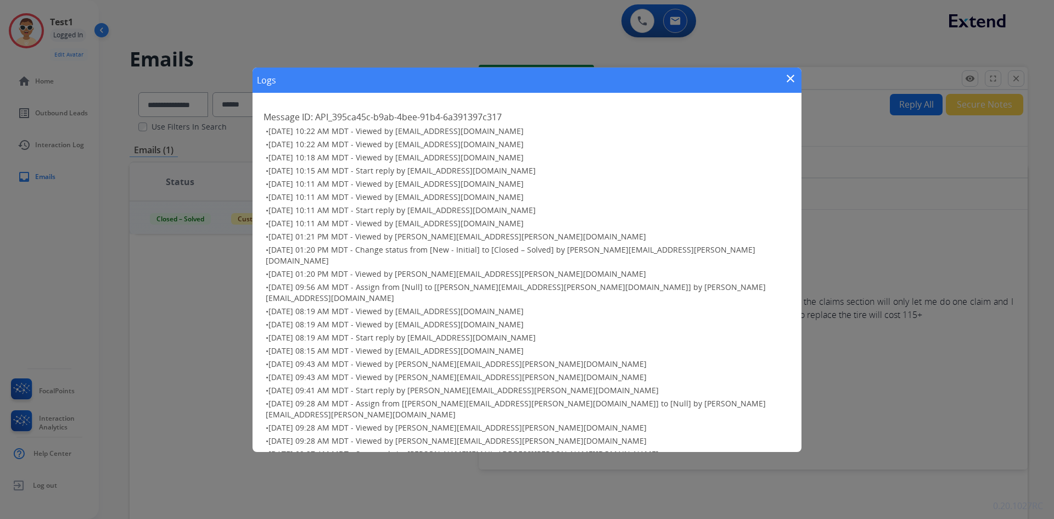
click at [395, 398] on span "[DATE] 09:28 AM MDT - Assign from [[PERSON_NAME][EMAIL_ADDRESS][PERSON_NAME][DO…" at bounding box center [516, 408] width 500 height 21
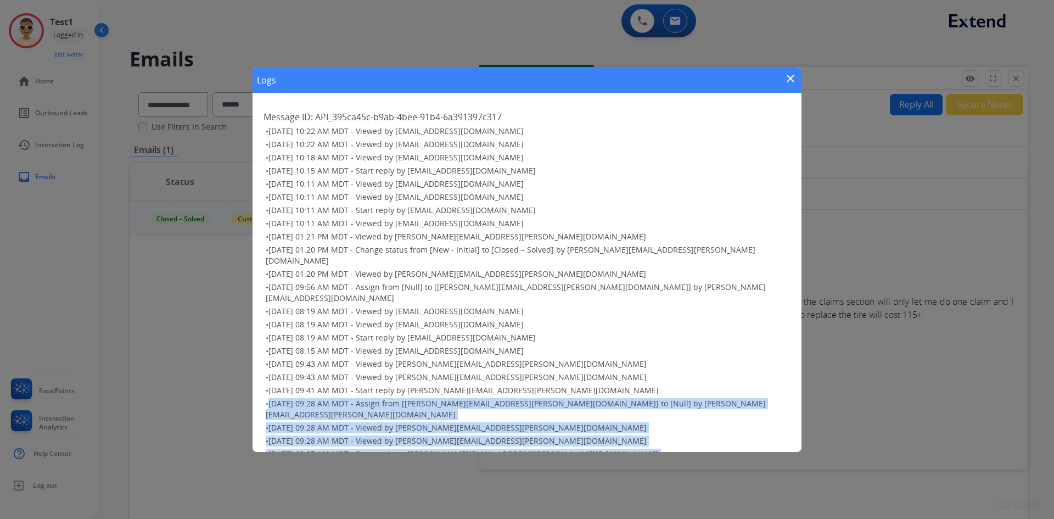
drag, startPoint x: 395, startPoint y: 385, endPoint x: 405, endPoint y: 436, distance: 52.4
click at [405, 436] on ul "• [DATE] 10:22 AM MDT - Viewed by [EMAIL_ADDRESS][DOMAIN_NAME] • [DATE] 10:22 A…" at bounding box center [526, 305] width 527 height 358
click at [405, 462] on span "[DATE] 09:27 AM MDT - Assign from [Null] to [[PERSON_NAME][EMAIL_ADDRESS][PERSO…" at bounding box center [516, 472] width 500 height 21
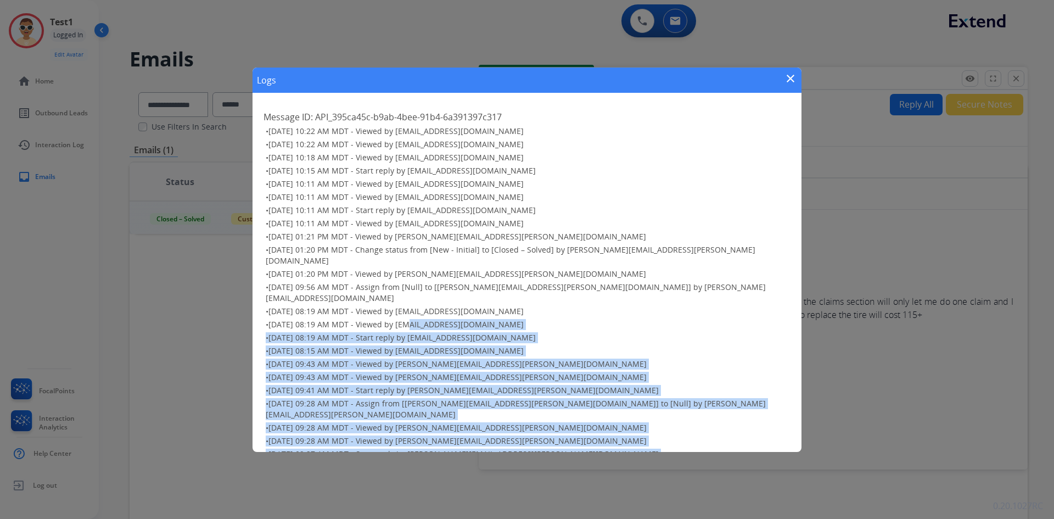
drag, startPoint x: 405, startPoint y: 436, endPoint x: 407, endPoint y: 295, distance: 141.1
click at [407, 295] on ul "• [DATE] 10:22 AM MDT - Viewed by [EMAIL_ADDRESS][DOMAIN_NAME] • [DATE] 10:22 A…" at bounding box center [526, 305] width 527 height 358
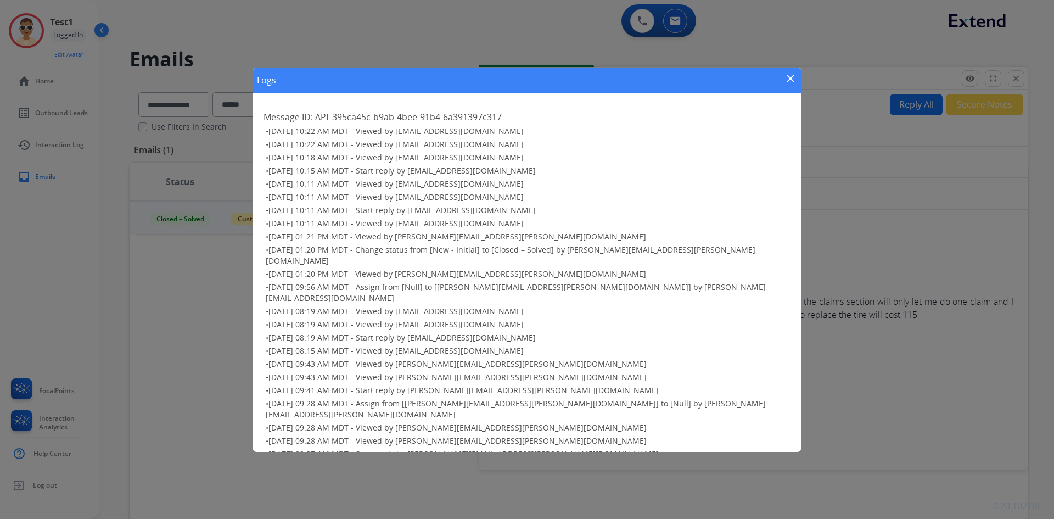
click at [446, 270] on ul "• [DATE] 10:22 AM MDT - Viewed by [EMAIL_ADDRESS][DOMAIN_NAME] • [DATE] 10:22 A…" at bounding box center [526, 305] width 527 height 358
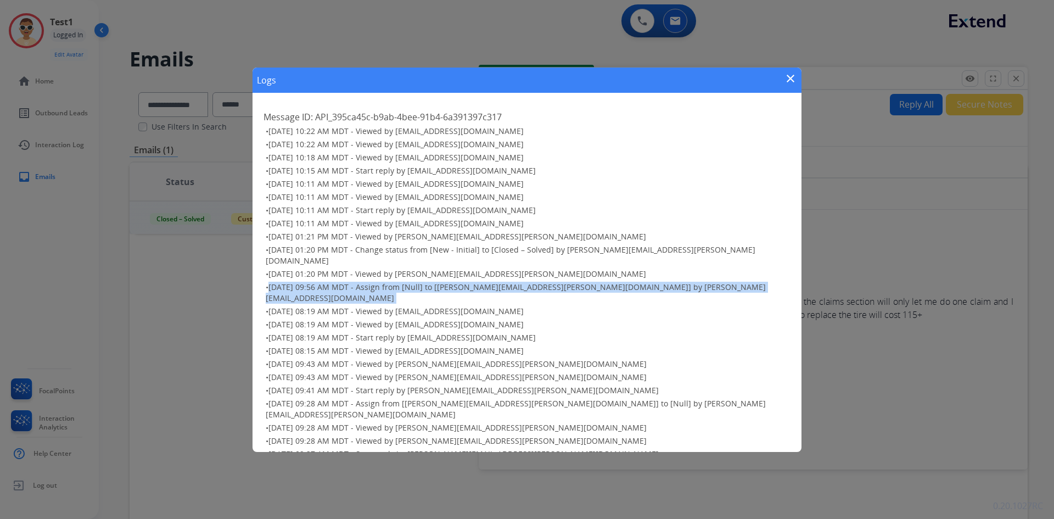
click at [446, 270] on ul "• [DATE] 10:22 AM MDT - Viewed by [EMAIL_ADDRESS][DOMAIN_NAME] • [DATE] 10:22 A…" at bounding box center [526, 305] width 527 height 358
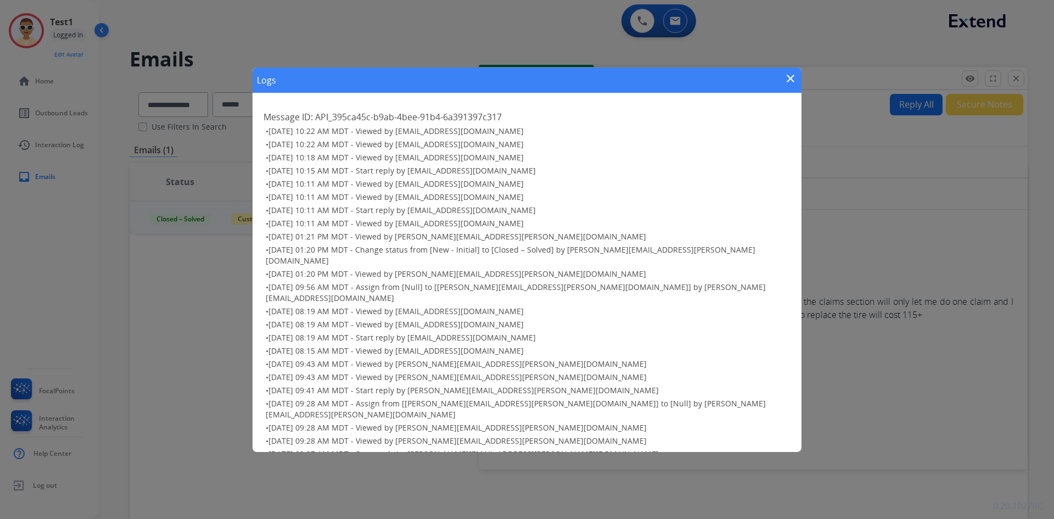
click at [805, 77] on div "Logs close Message ID: API_395ca45c-b9ab-4bee-91b4-6a391397c317 • [DATE] 10:22 …" at bounding box center [527, 259] width 1054 height 519
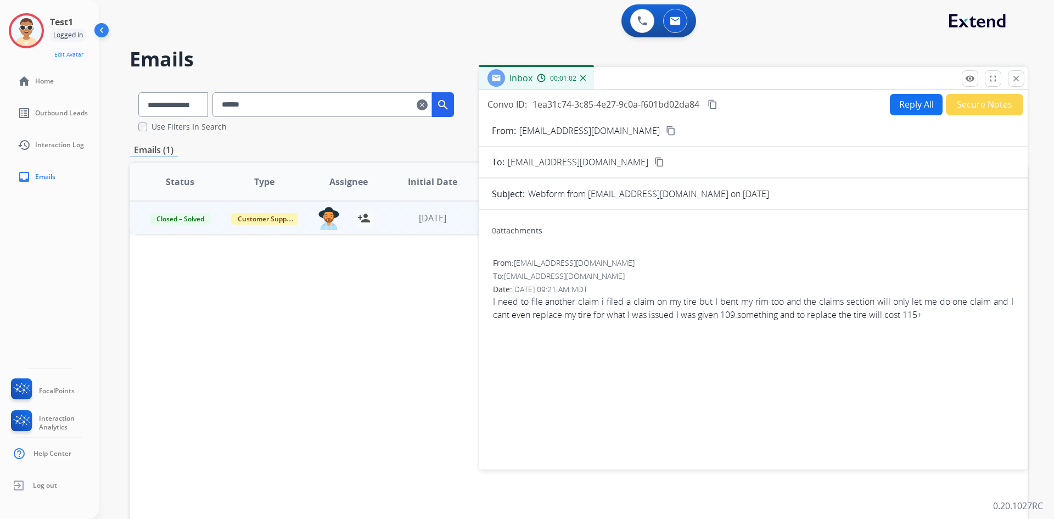
click at [790, 78] on div "Inbox 00:01:02" at bounding box center [753, 78] width 549 height 23
click at [1009, 74] on button "close Close" at bounding box center [1016, 78] width 16 height 16
